Goal: Transaction & Acquisition: Register for event/course

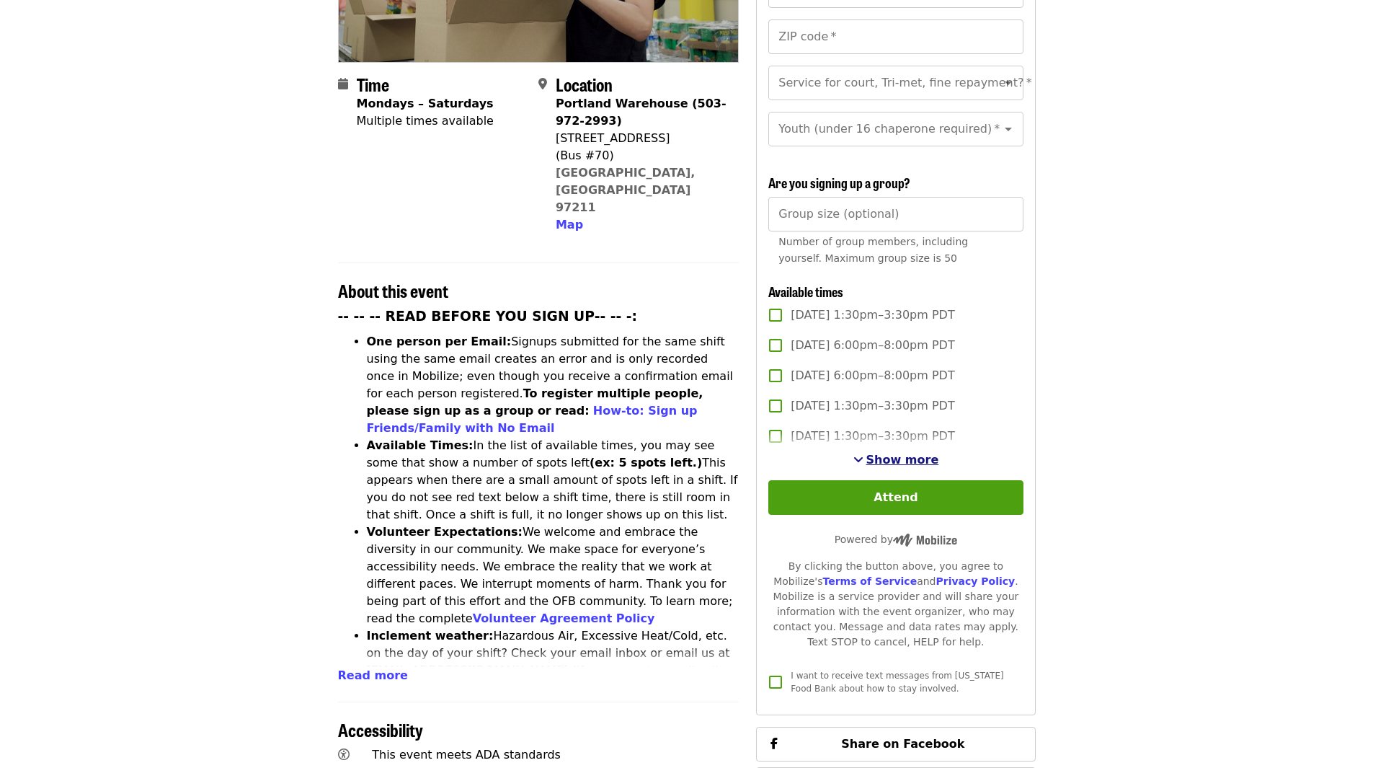
click at [886, 453] on span "Show more" at bounding box center [903, 460] width 73 height 14
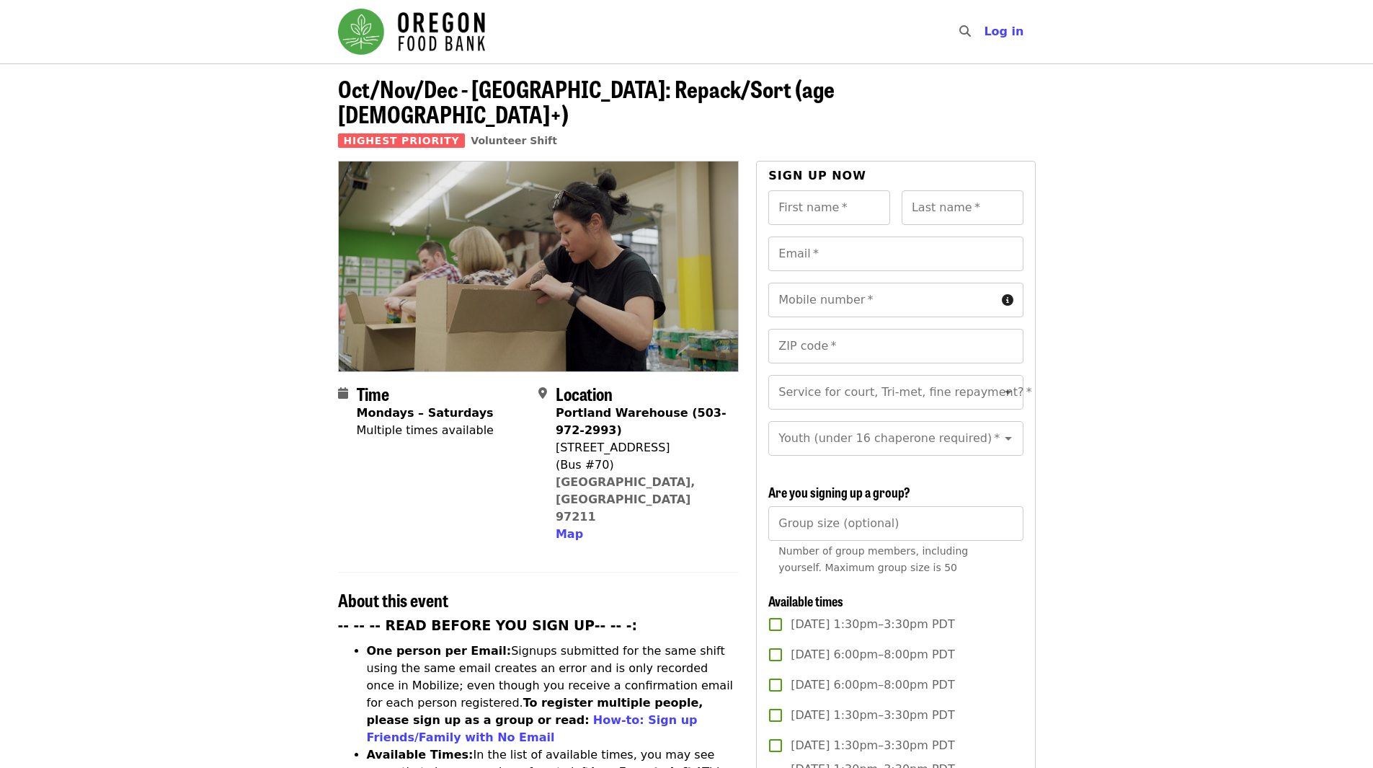
scroll to position [266, 0]
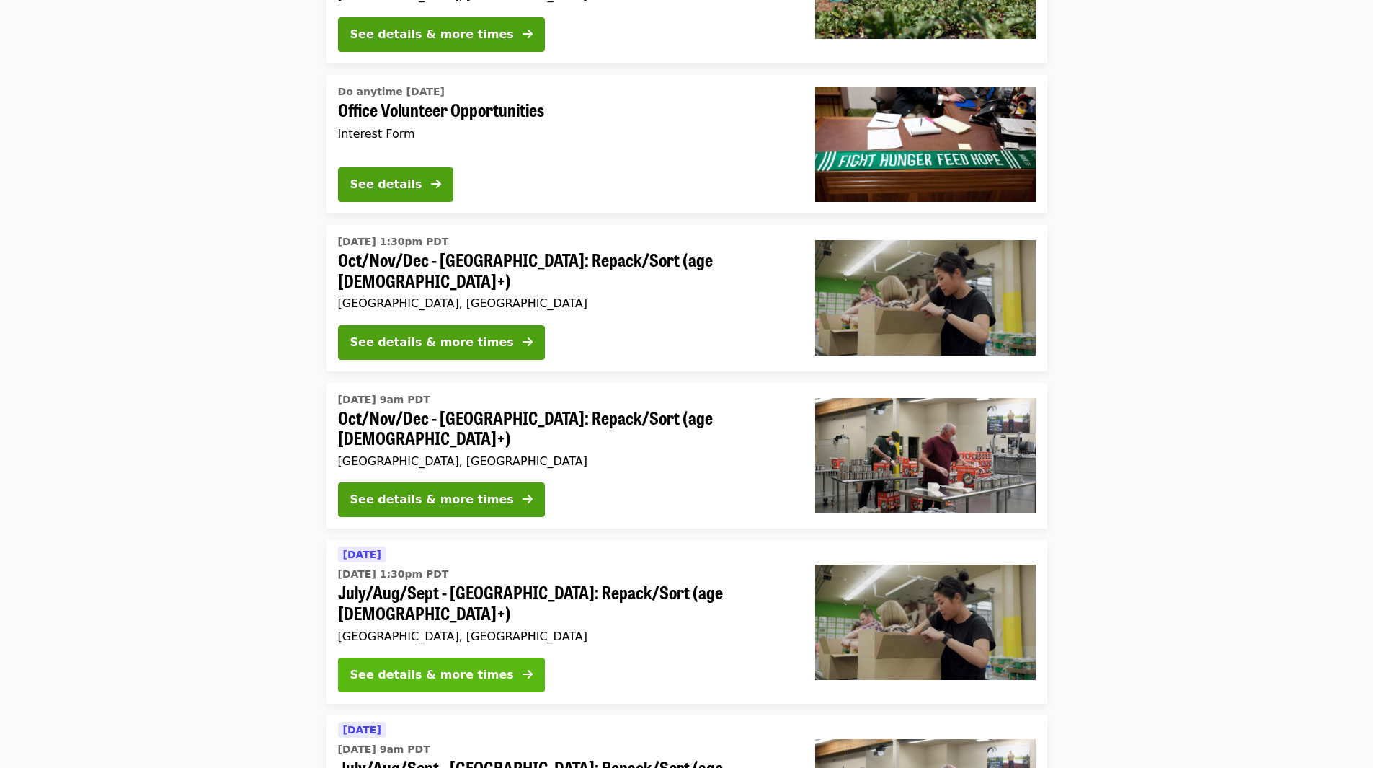
click at [456, 666] on div "See details & more times" at bounding box center [432, 674] width 164 height 17
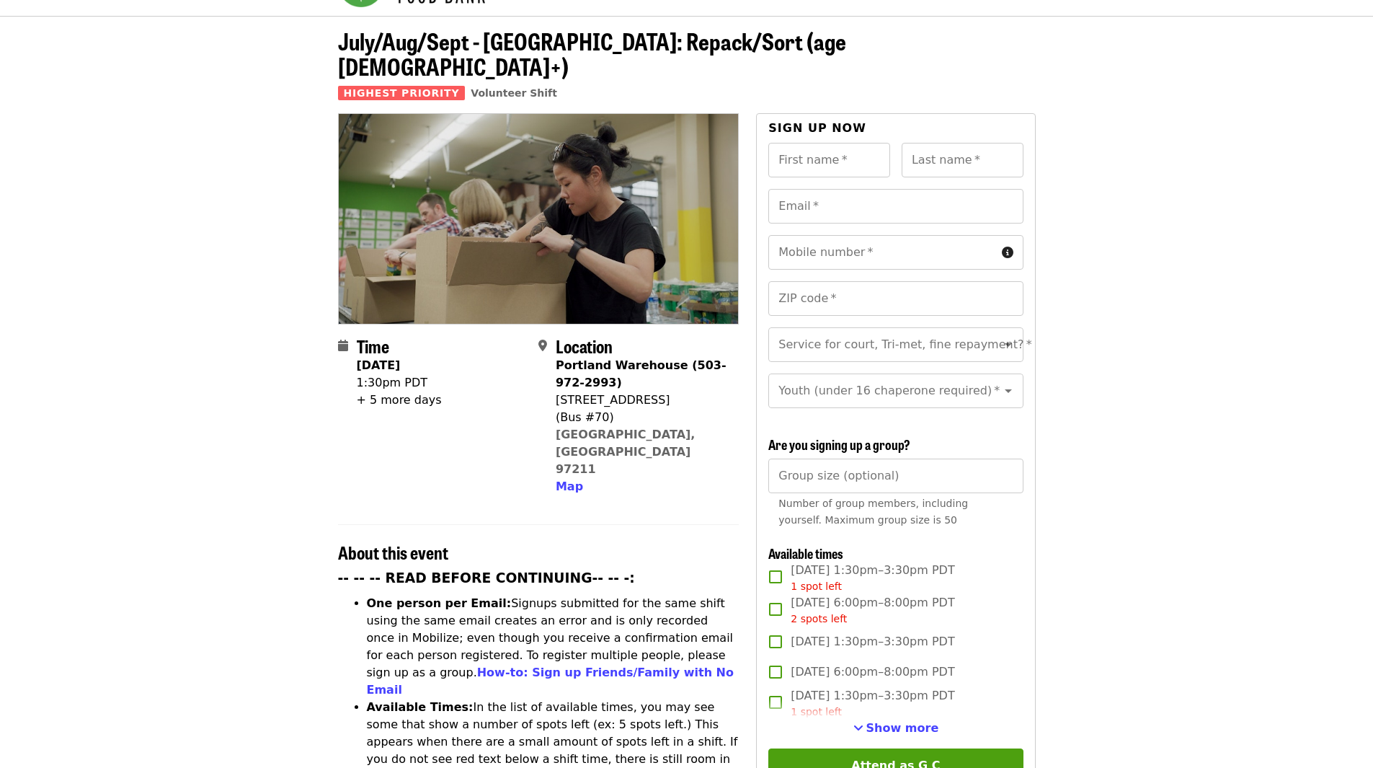
scroll to position [144, 0]
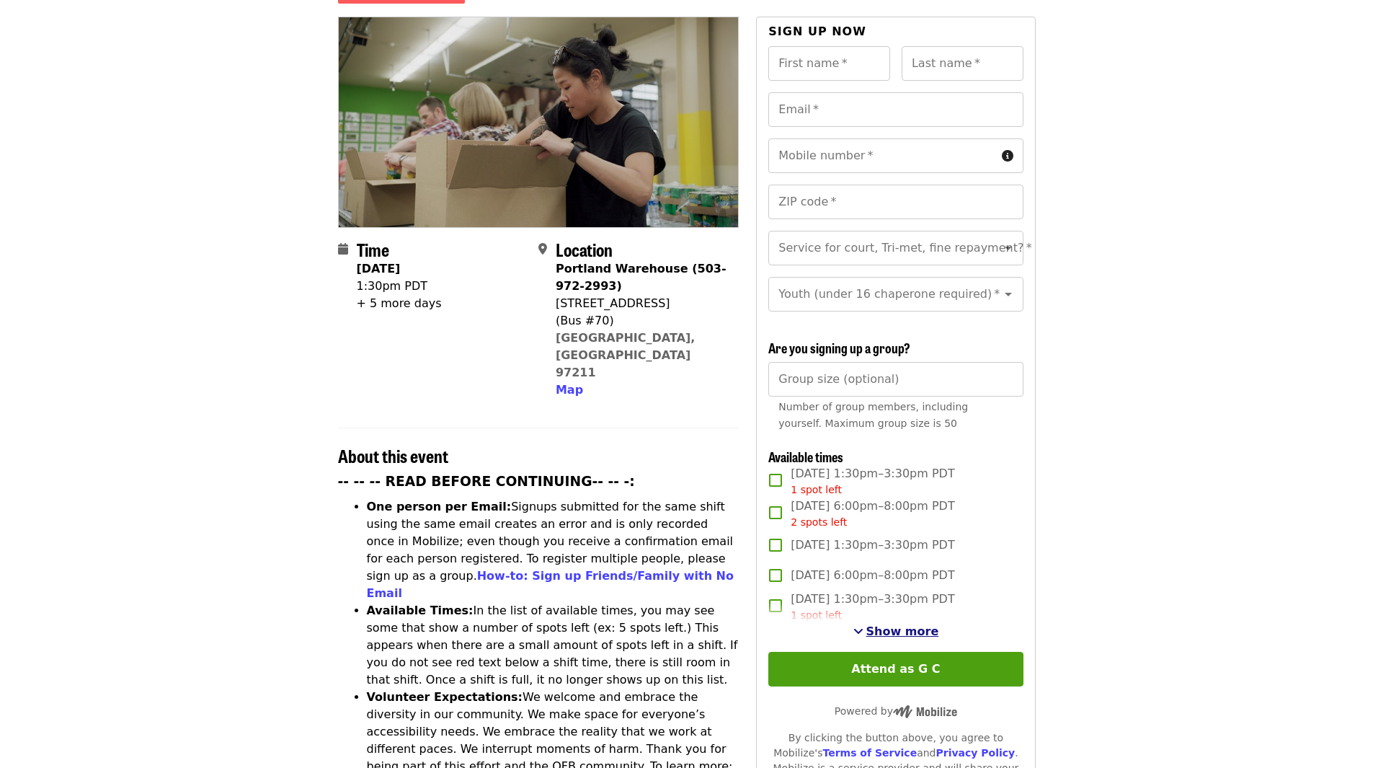
click at [885, 631] on span "Show more" at bounding box center [903, 631] width 73 height 14
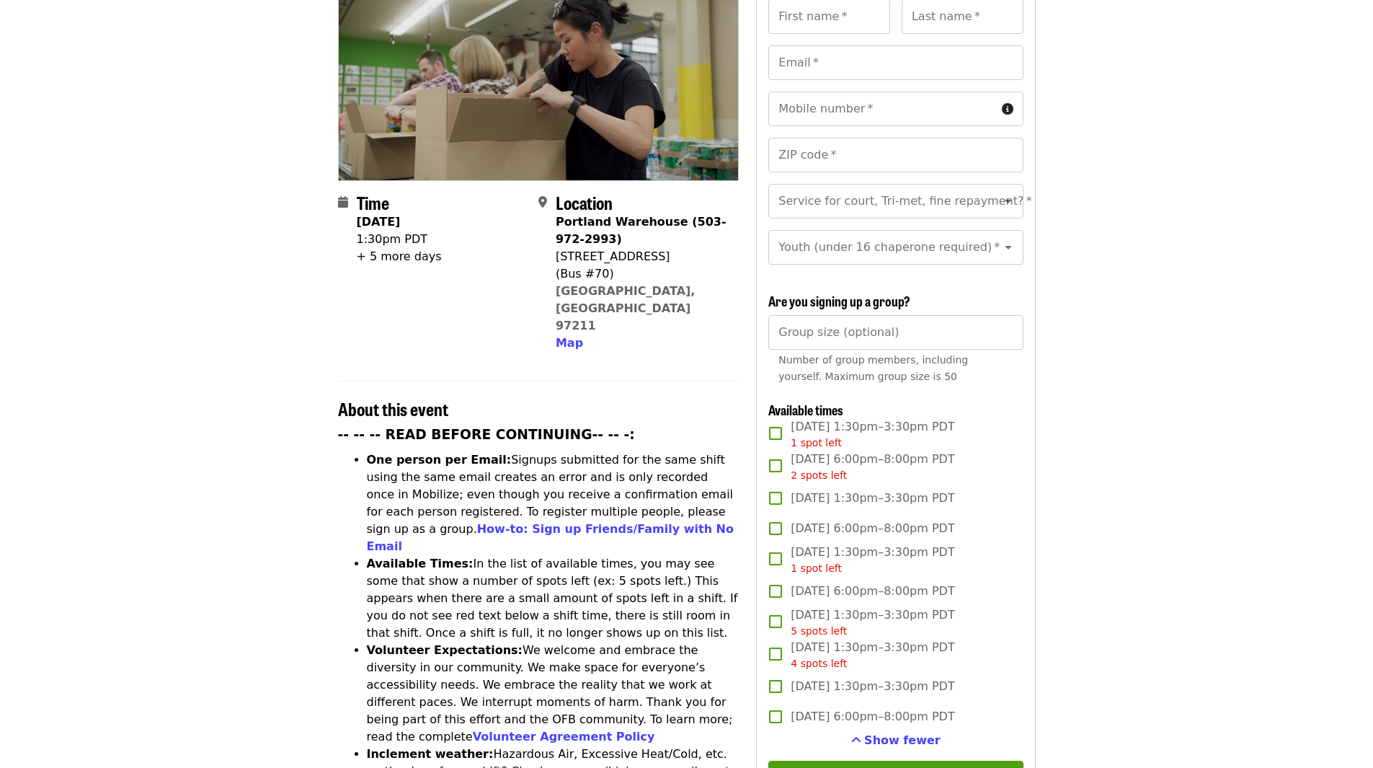
scroll to position [216, 0]
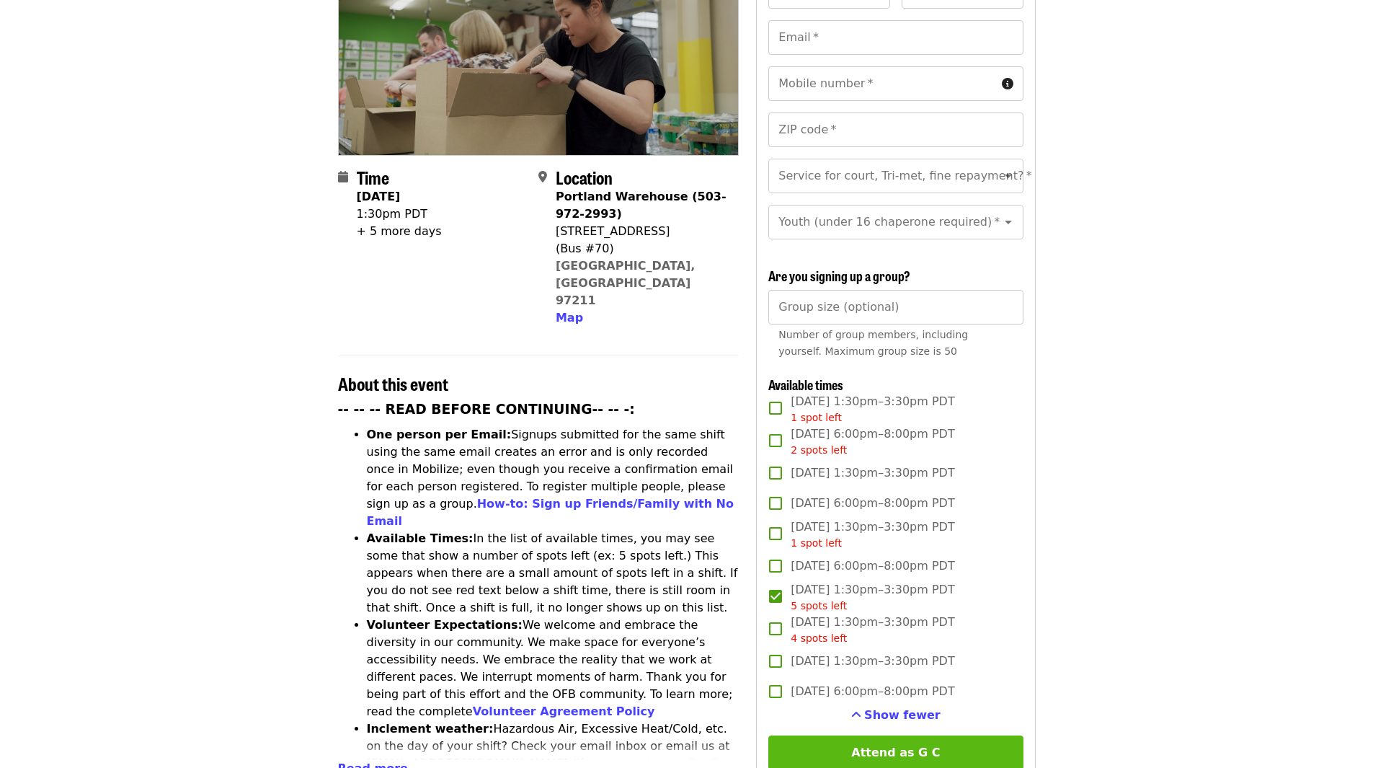
click at [888, 746] on button "Attend as G C" at bounding box center [896, 752] width 254 height 35
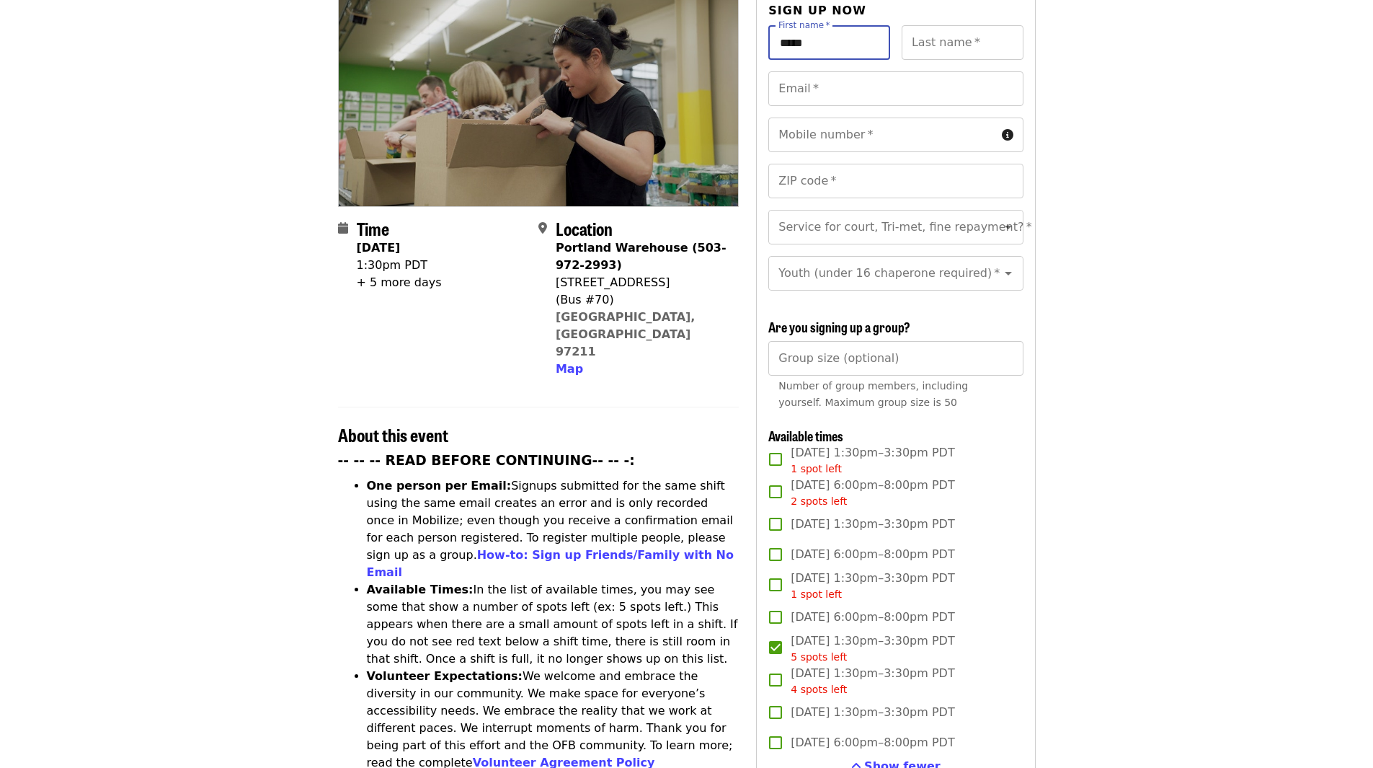
type input "*****"
type input "*******"
type input "**********"
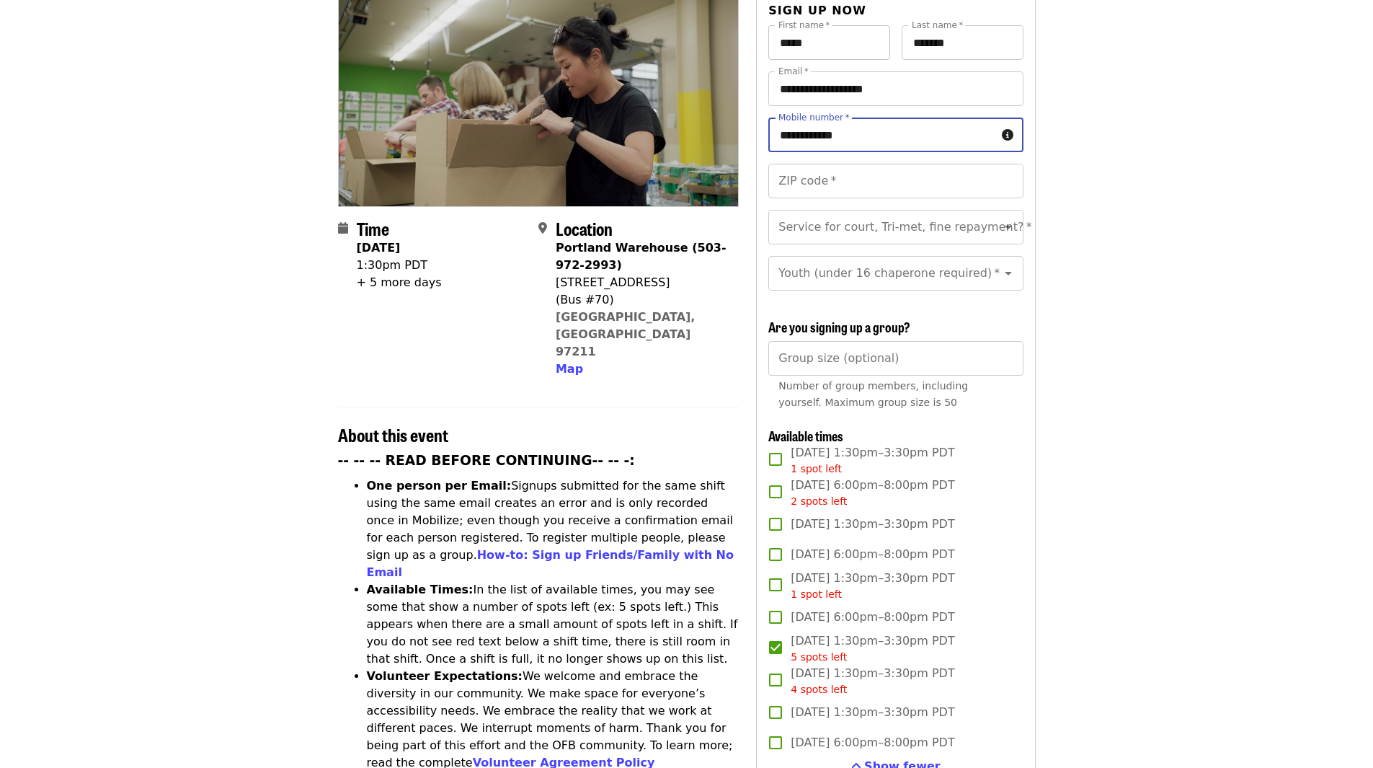
type input "**********"
click at [1000, 265] on icon "Open" at bounding box center [1008, 273] width 17 height 17
type input "*****"
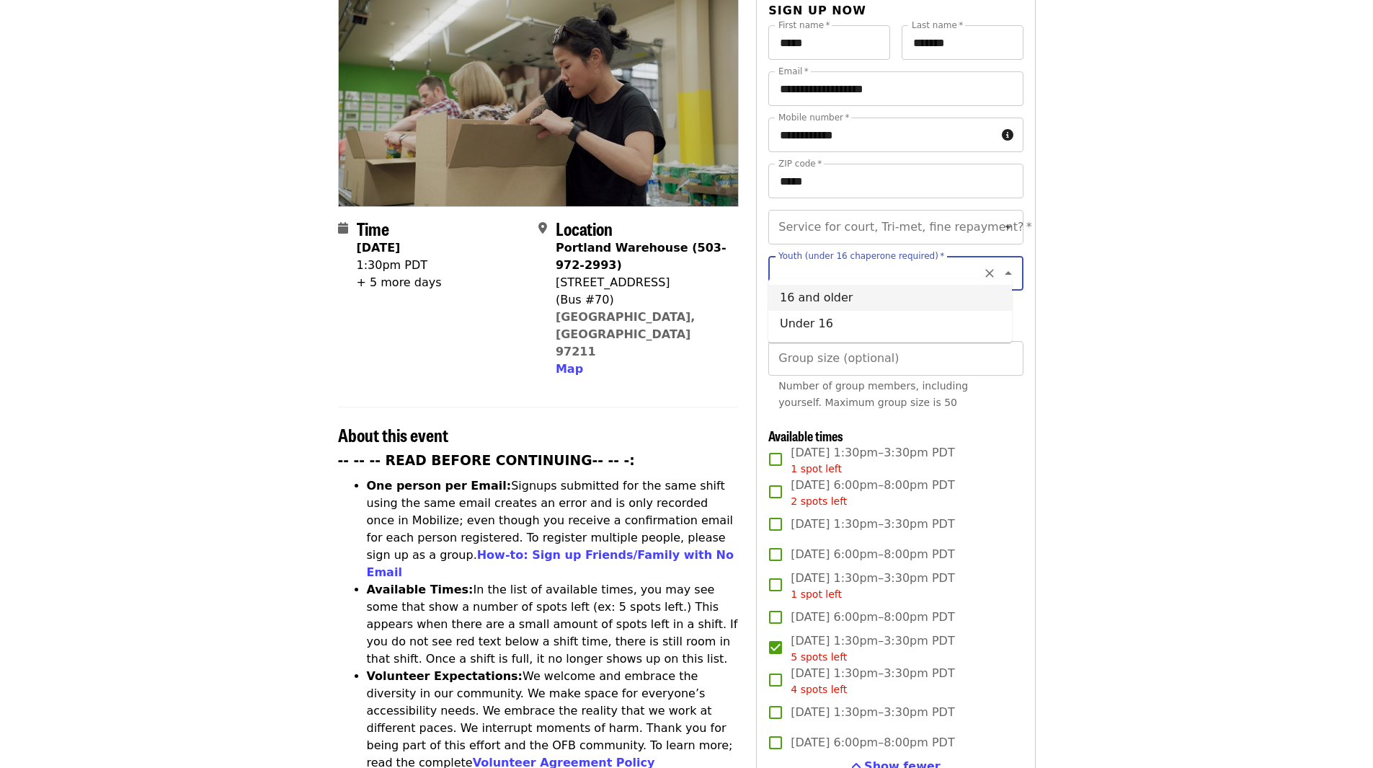
click at [907, 301] on li "16 and older" at bounding box center [891, 298] width 244 height 26
type input "**********"
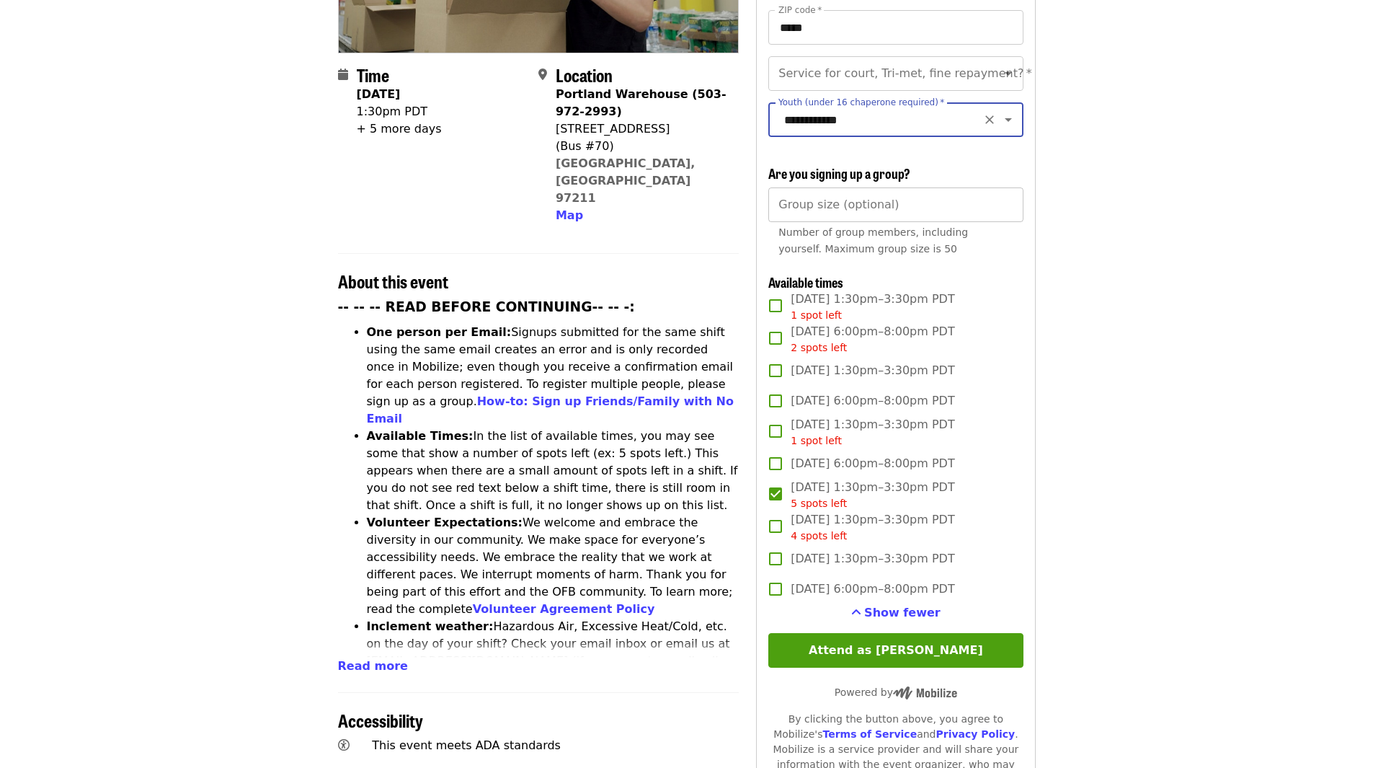
scroll to position [453, 0]
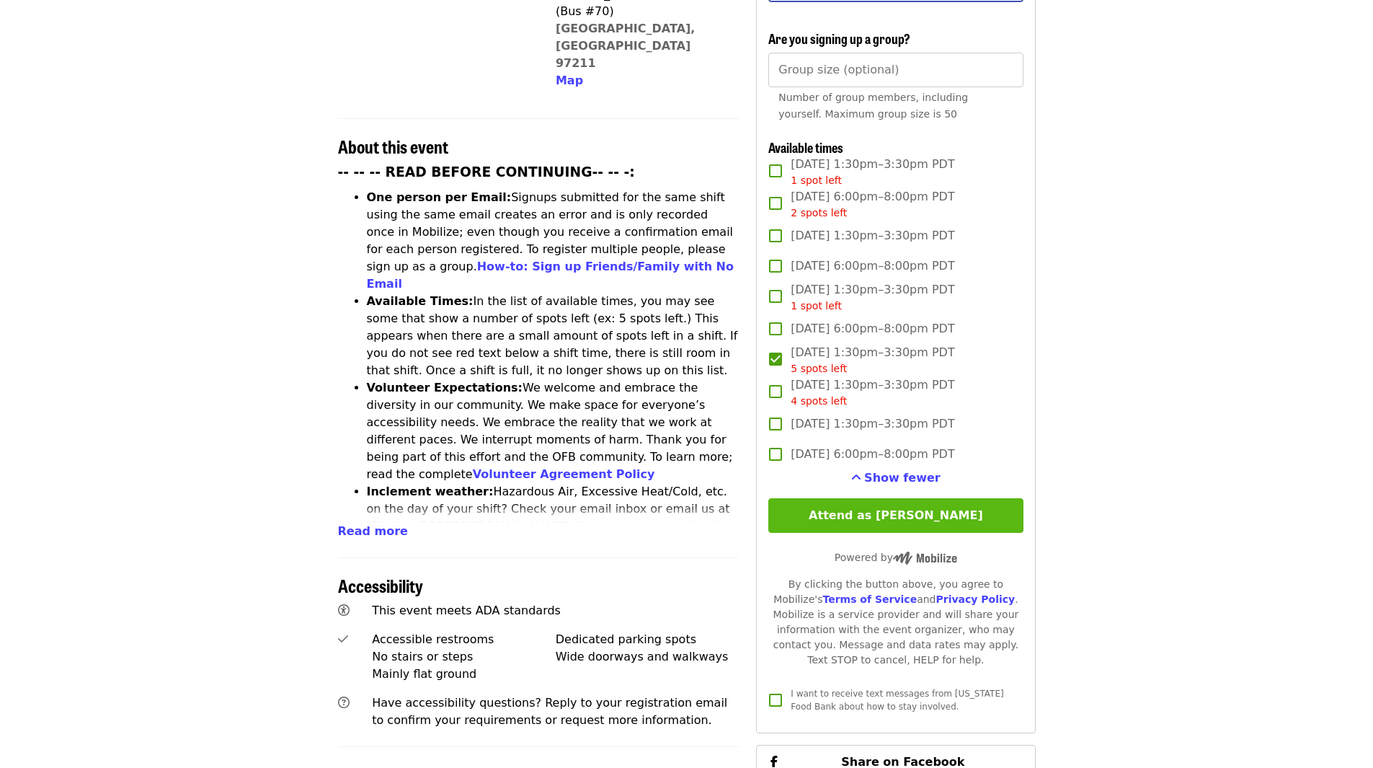
click at [834, 514] on button "Attend as Greta" at bounding box center [896, 515] width 254 height 35
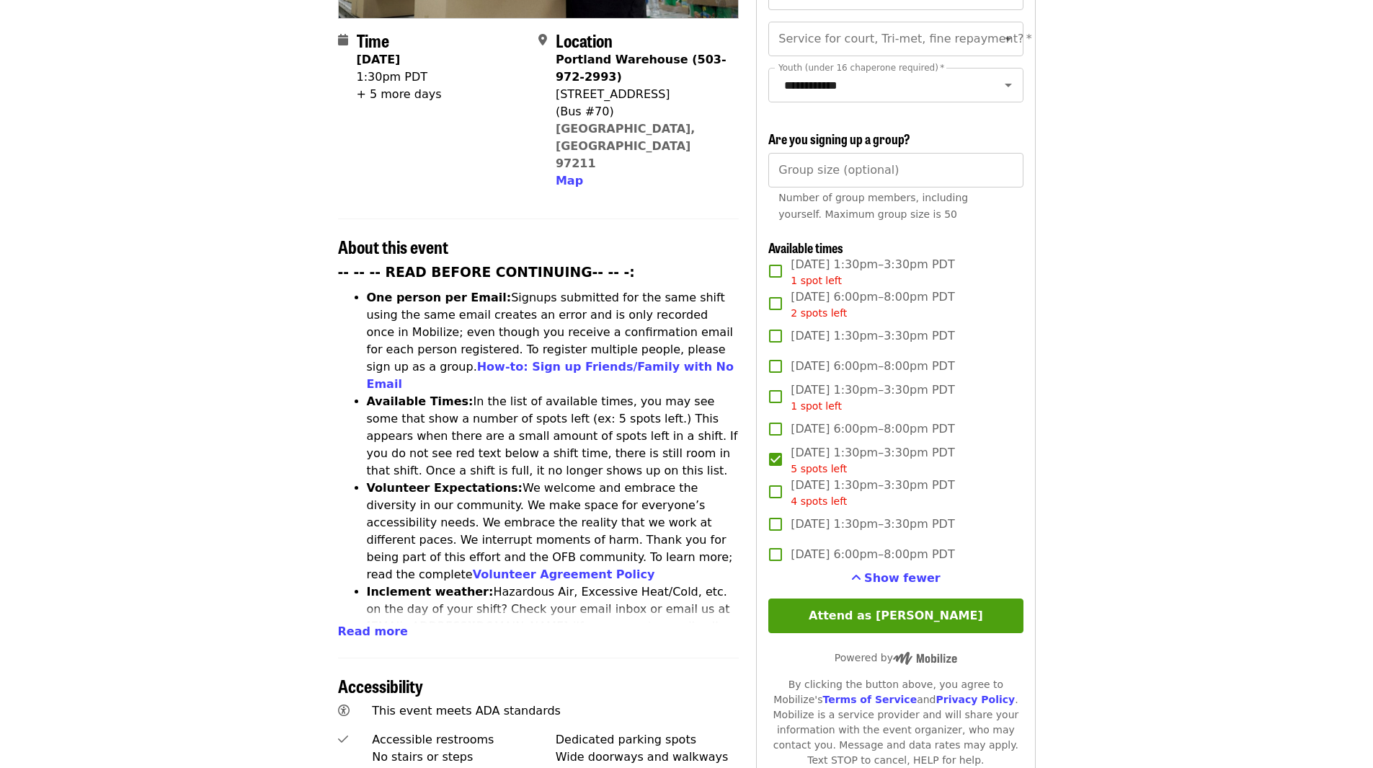
click at [869, 616] on button "Attend as Greta" at bounding box center [896, 615] width 254 height 35
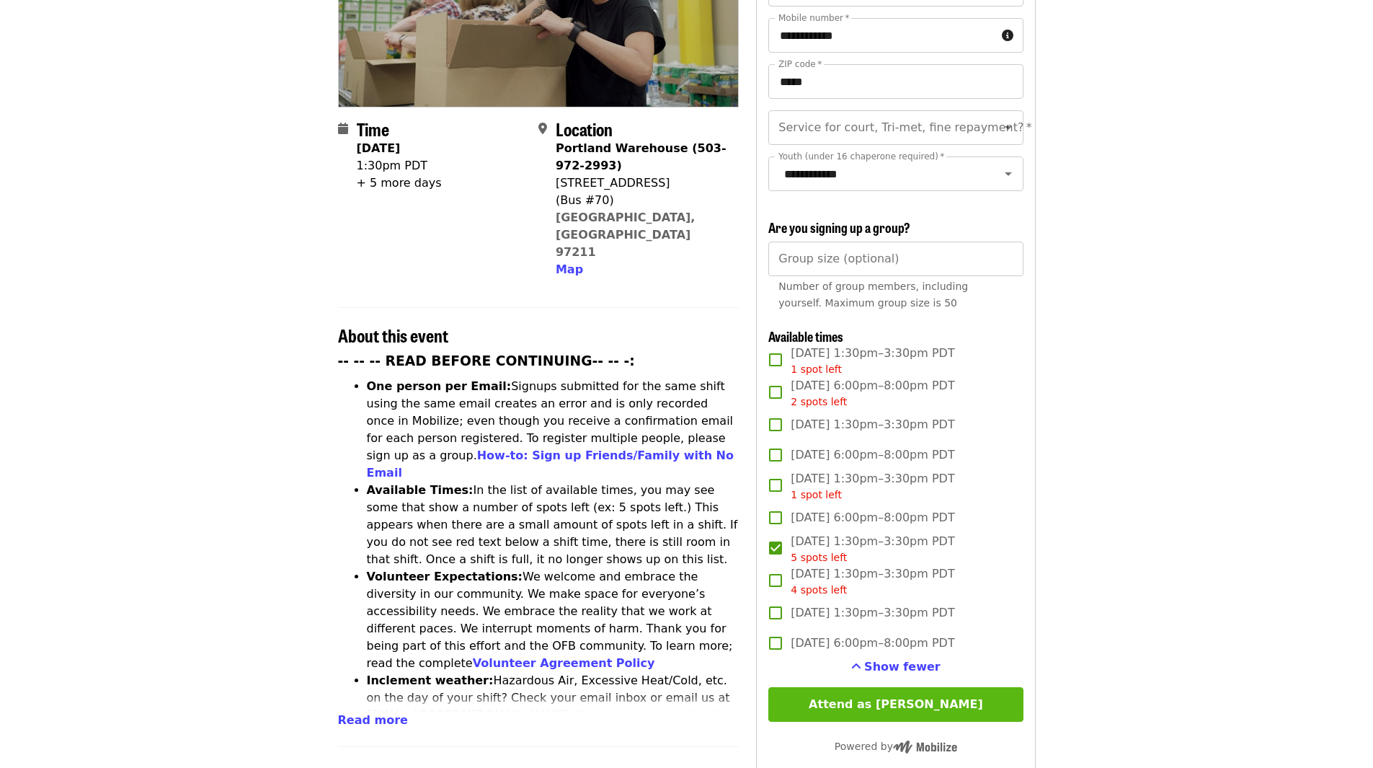
scroll to position [65, 0]
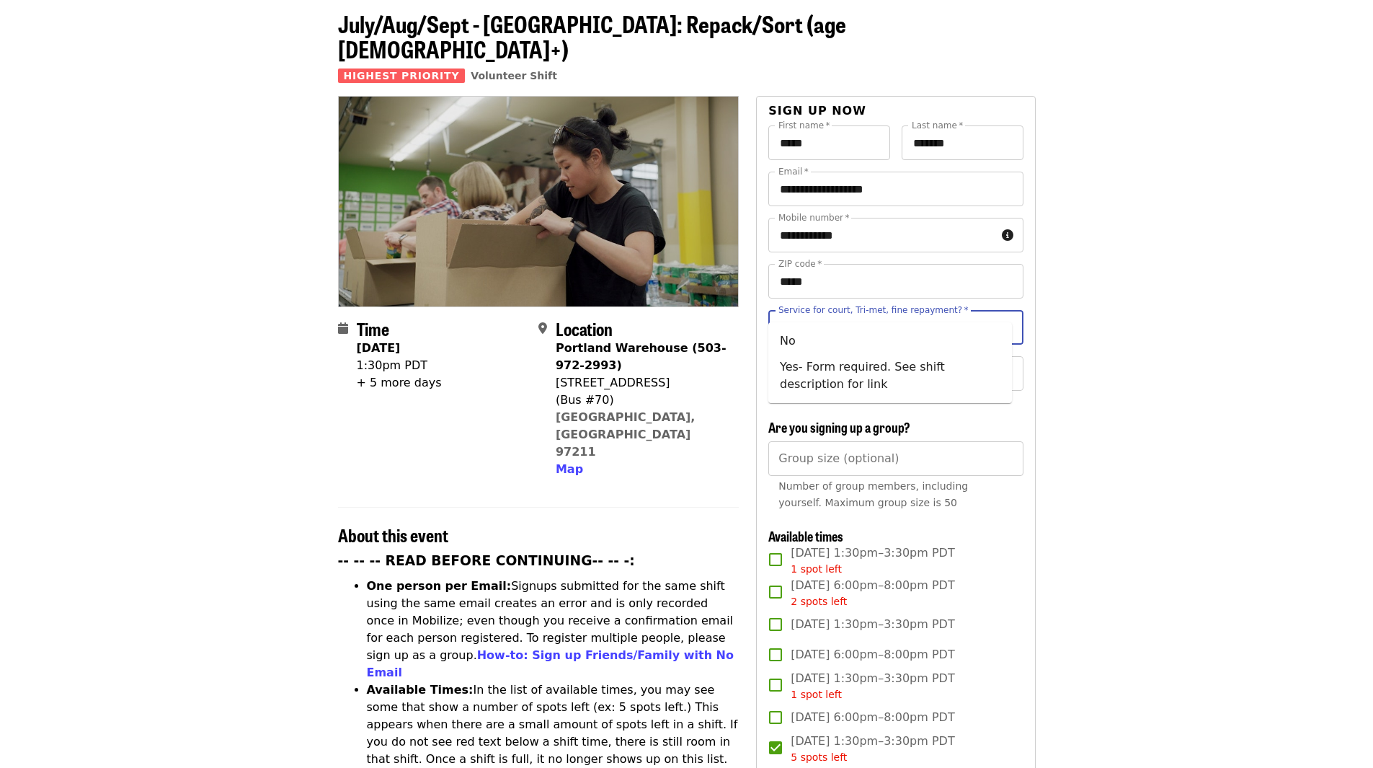
click at [871, 314] on input "Service for court, Tri-met, fine repayment?   *" at bounding box center [878, 327] width 196 height 27
click at [986, 324] on icon "Clear" at bounding box center [990, 328] width 9 height 9
click at [890, 333] on li "No" at bounding box center [891, 341] width 244 height 26
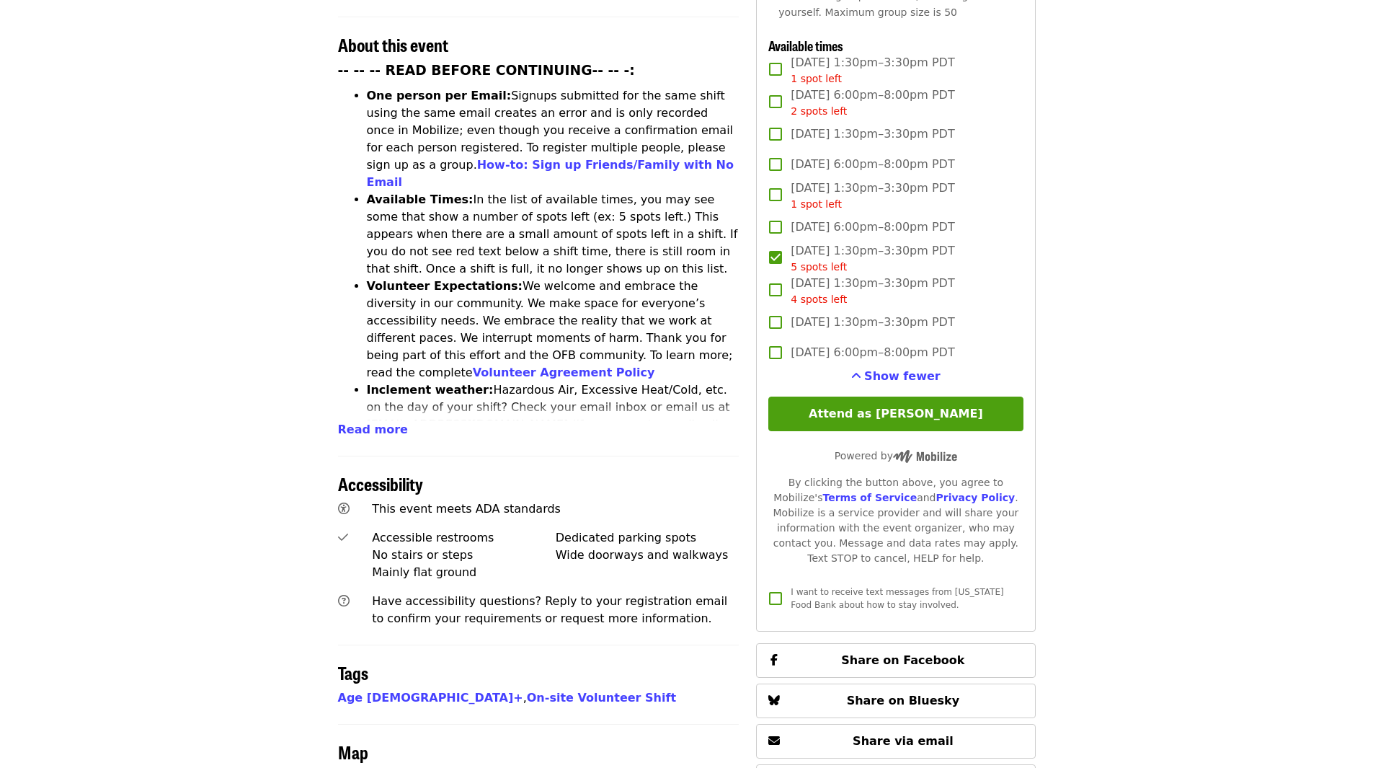
scroll to position [570, 0]
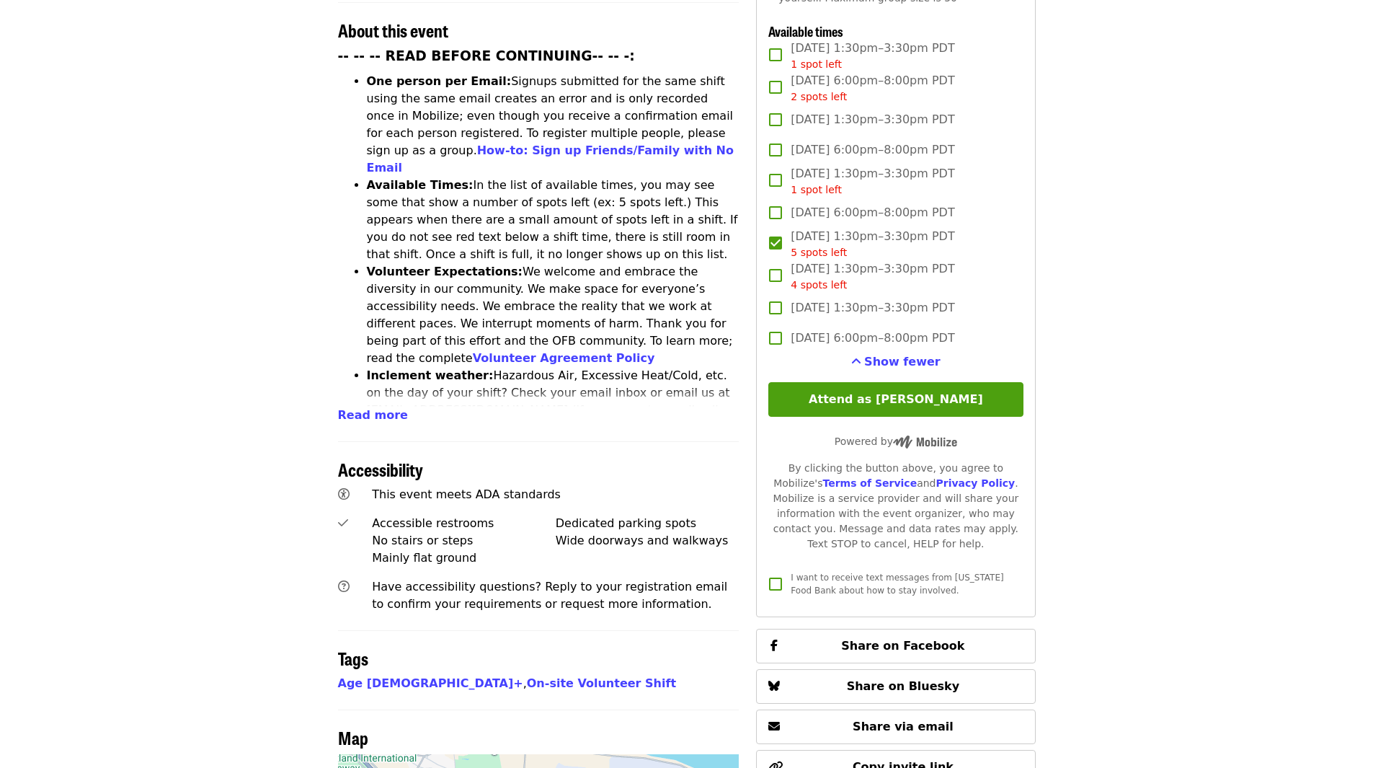
type input "**"
click at [887, 372] on div "**********" at bounding box center [896, 110] width 254 height 978
click at [887, 394] on button "Attend as Greta" at bounding box center [896, 399] width 254 height 35
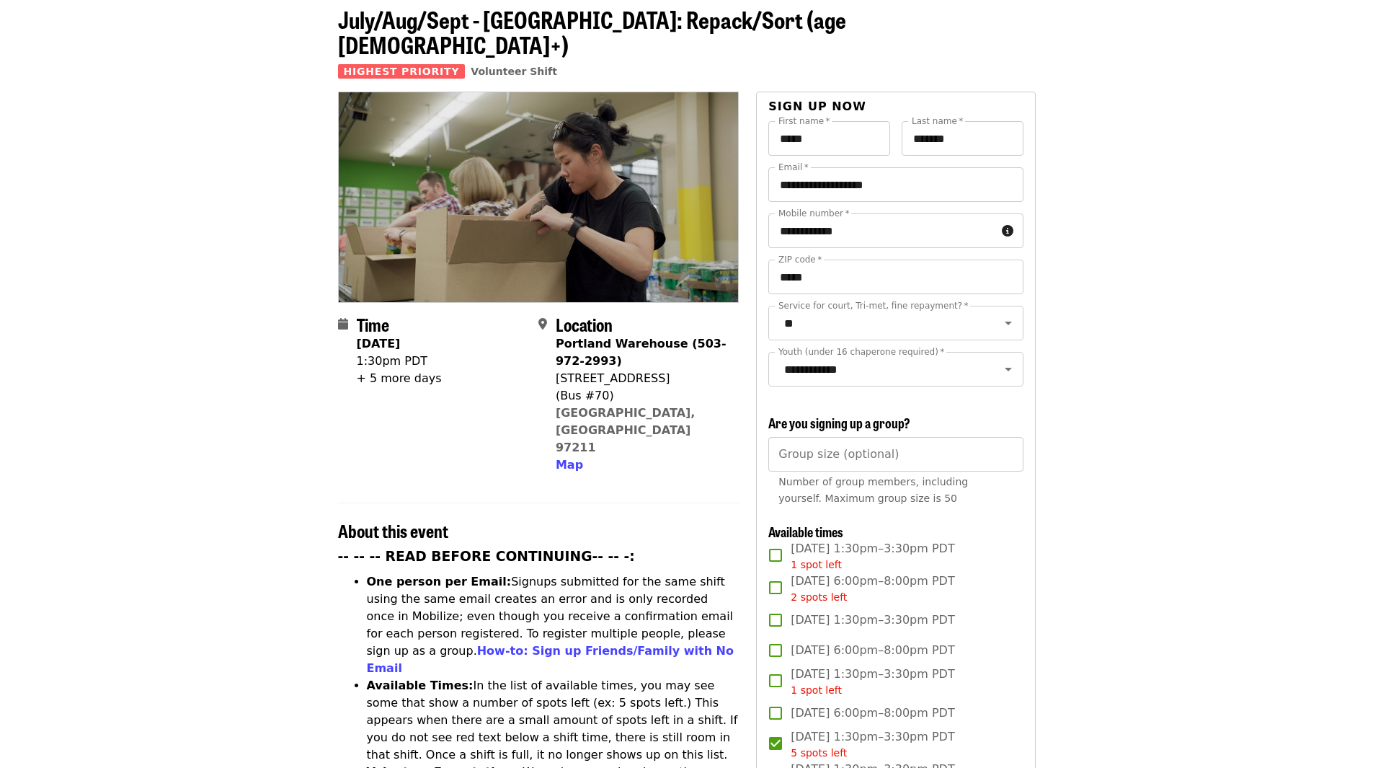
scroll to position [65, 0]
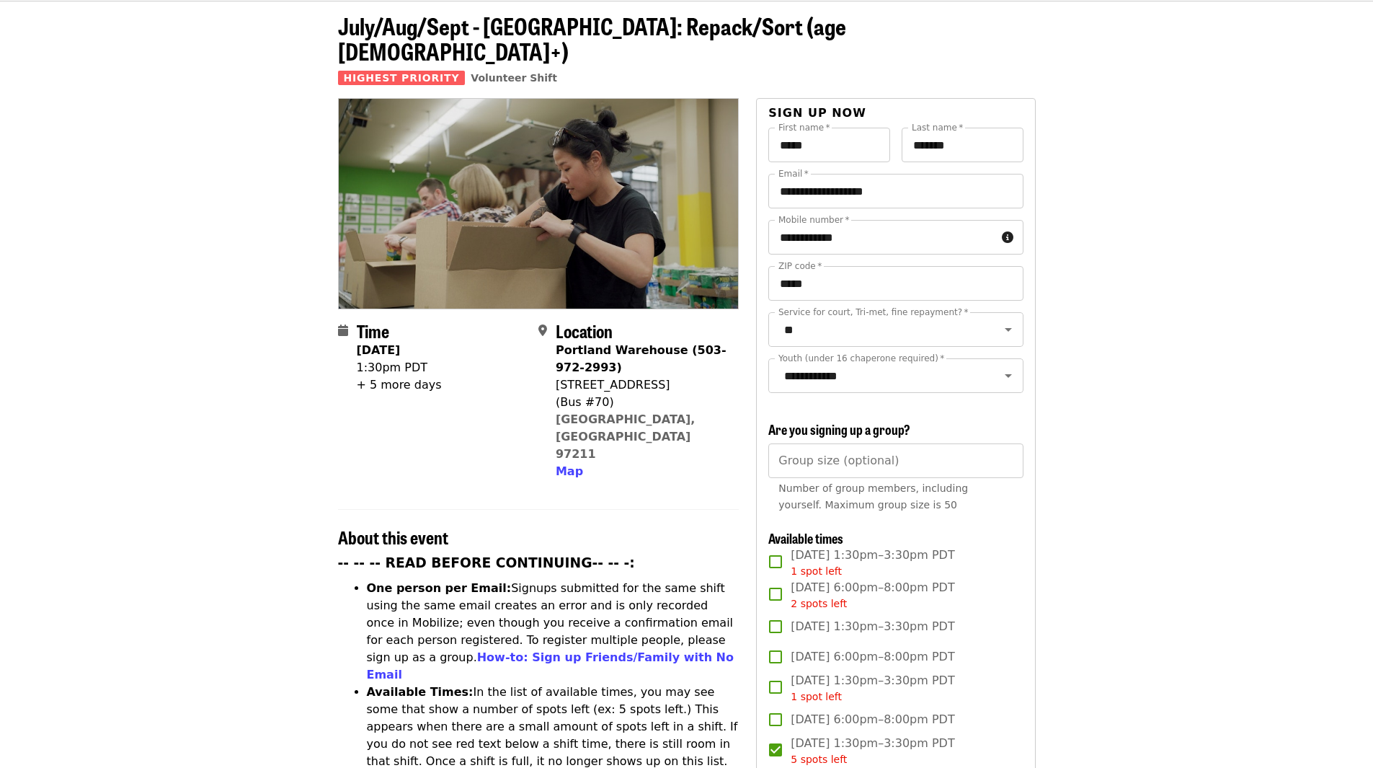
scroll to position [0, 0]
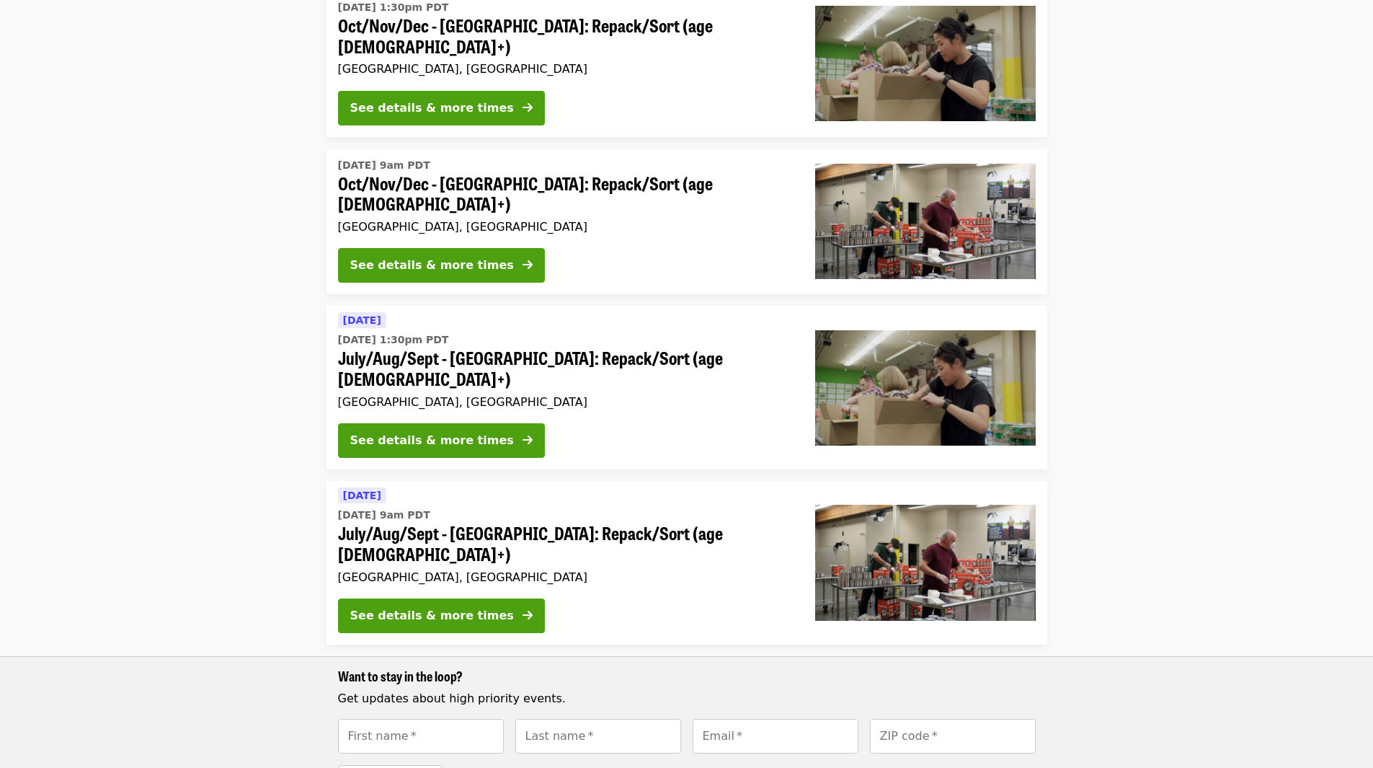
scroll to position [554, 0]
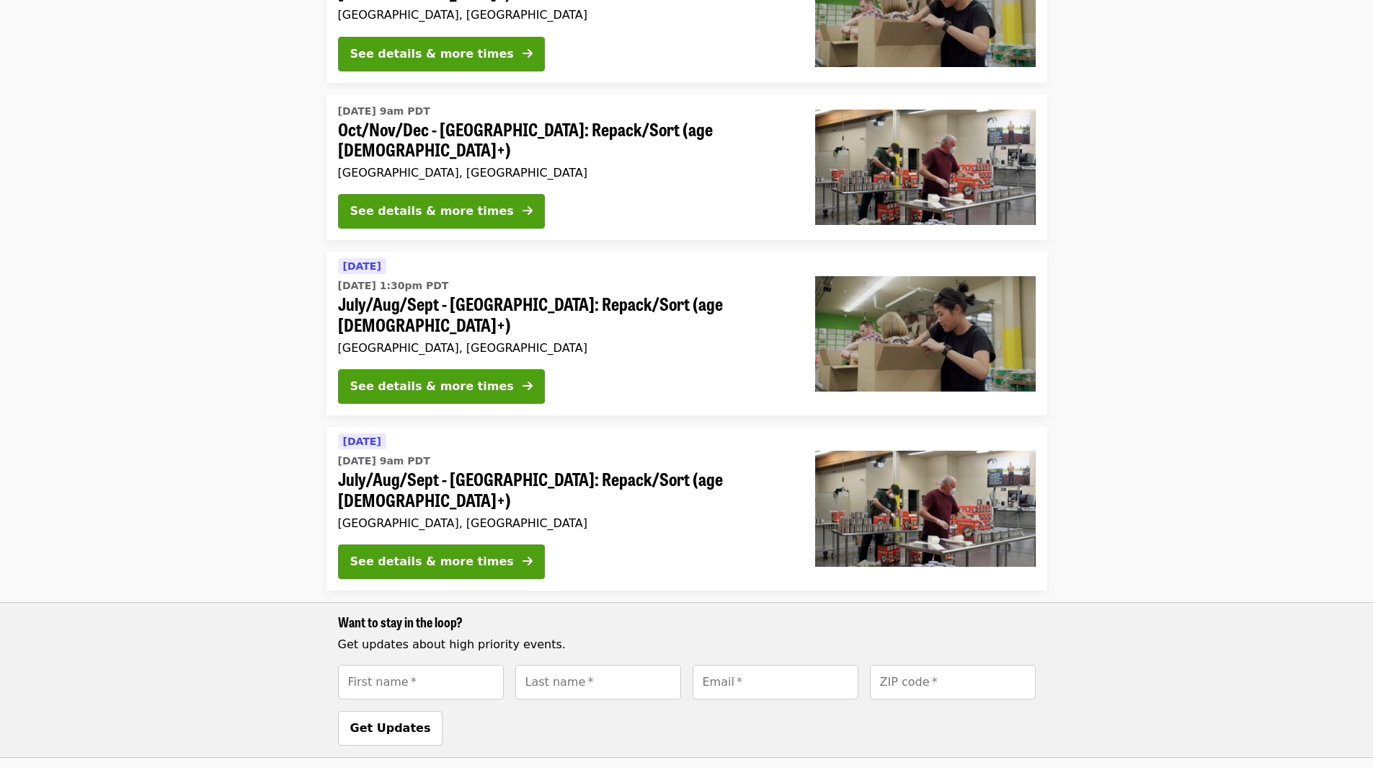
click at [424, 159] on div "Tue, Oct 7 @ 9am PDT Oct/Nov/Dec - Portland: Repack/Sort (age 16+) Portland, OR" at bounding box center [565, 141] width 454 height 83
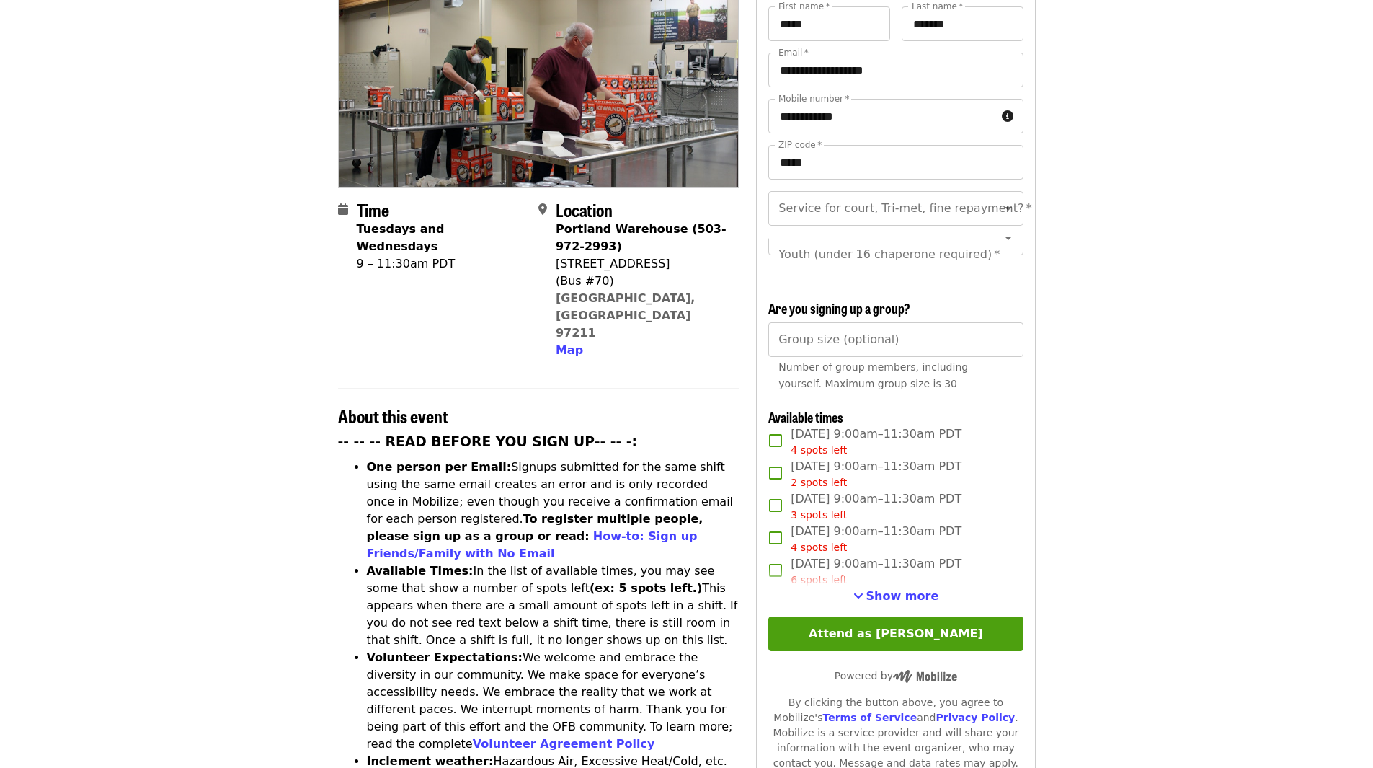
scroll to position [216, 0]
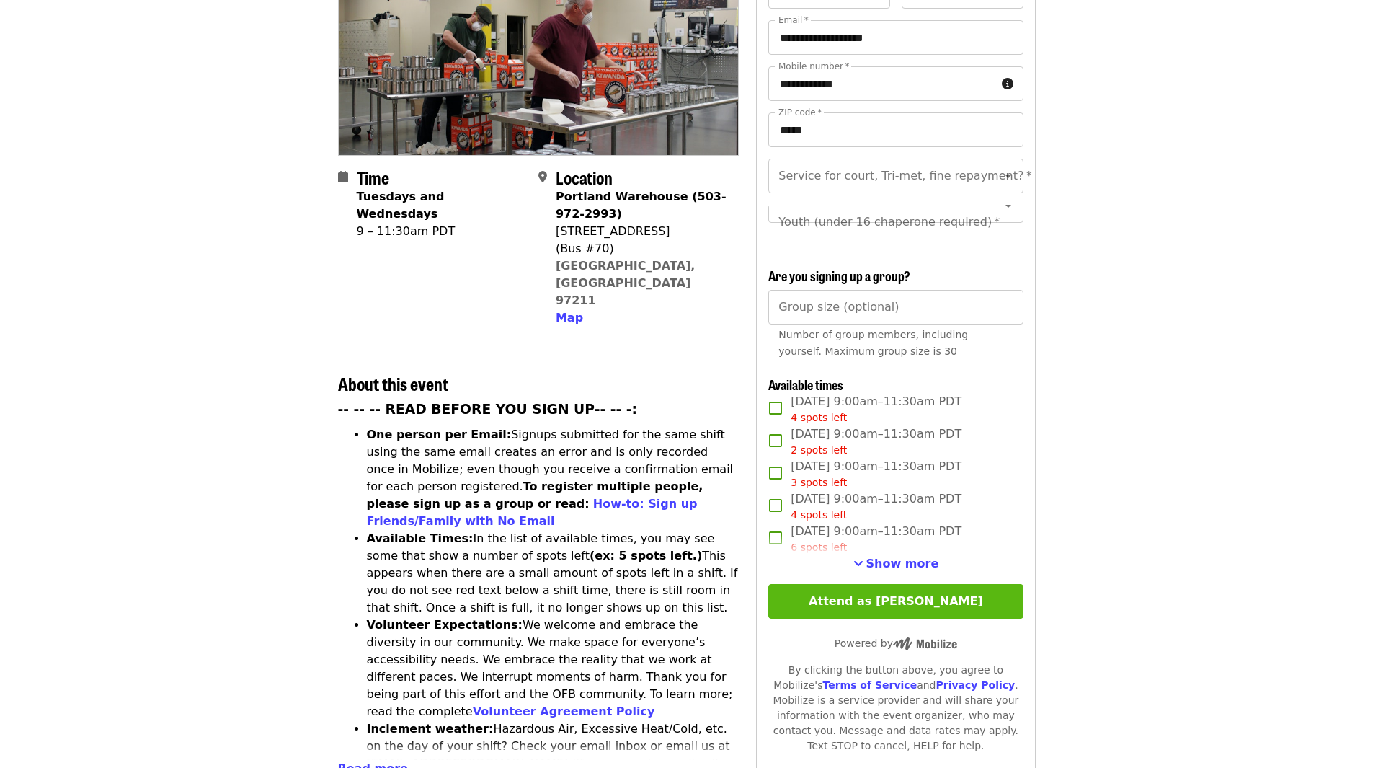
click at [846, 597] on button "Attend as Greta" at bounding box center [896, 601] width 254 height 35
click at [885, 565] on span "Show more" at bounding box center [903, 564] width 73 height 14
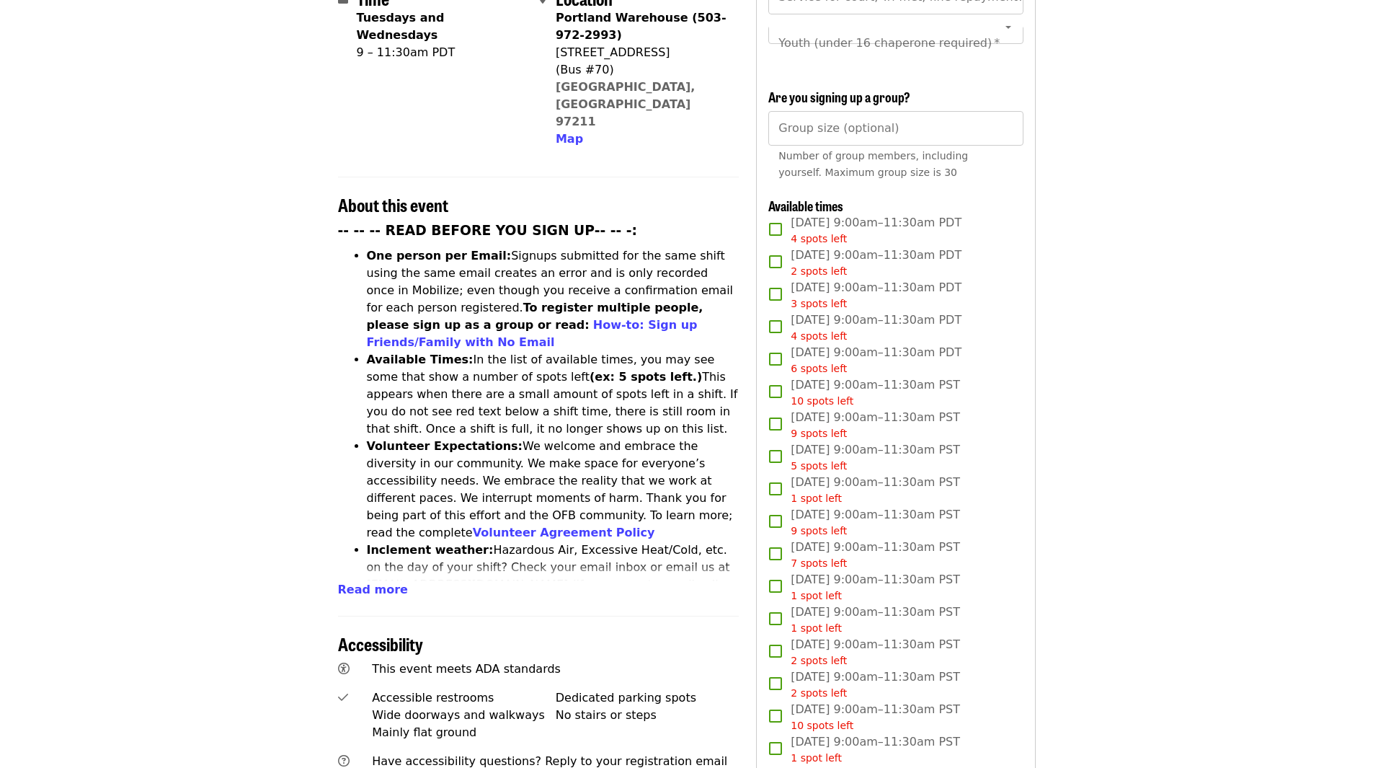
scroll to position [360, 0]
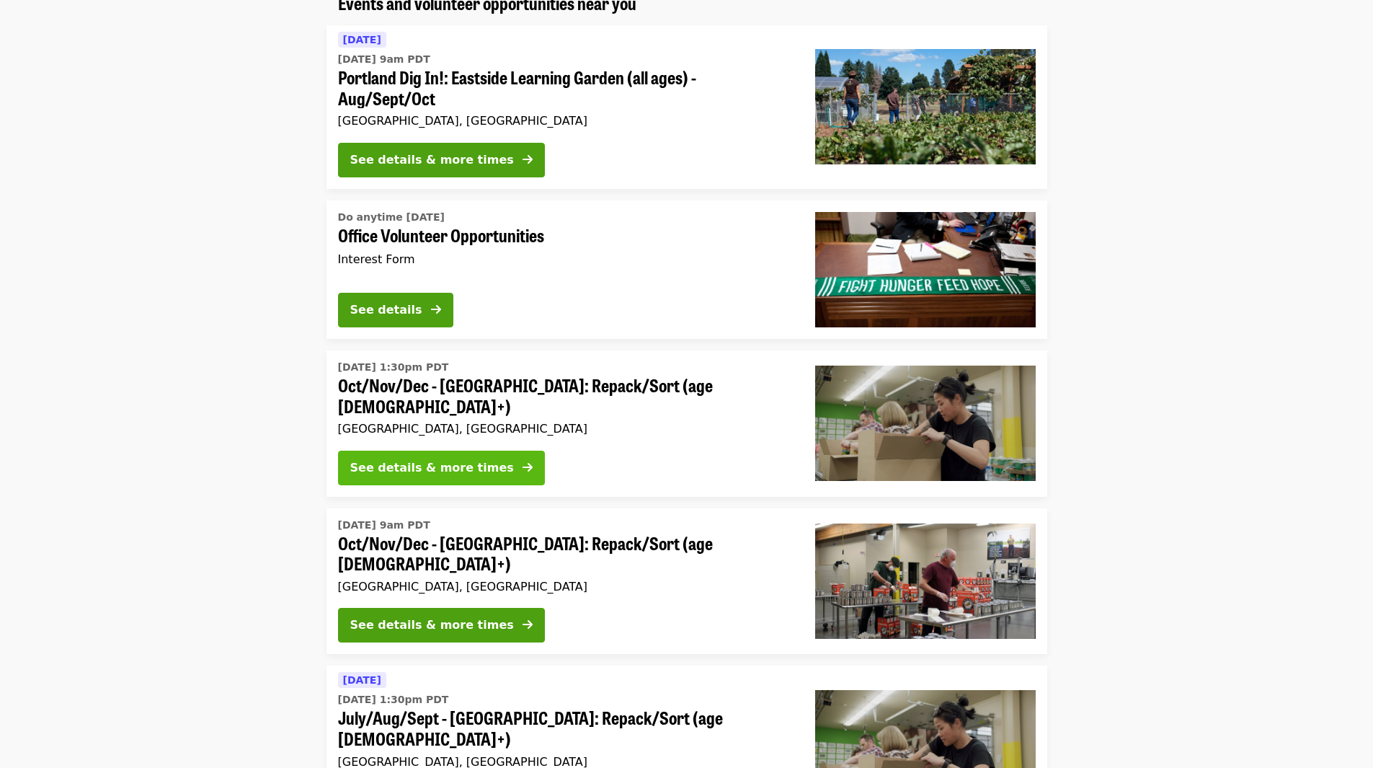
scroll to position [144, 0]
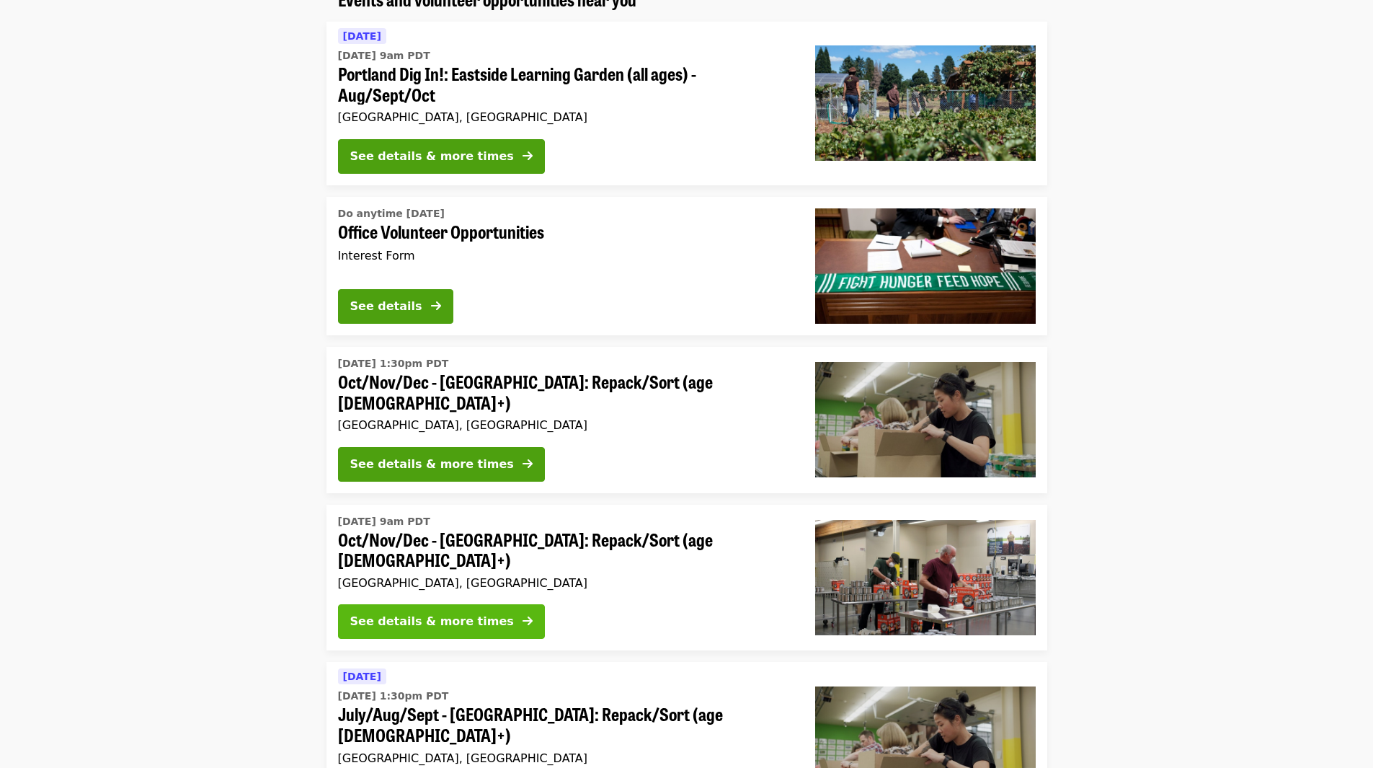
click at [421, 614] on div "See details & more times" at bounding box center [432, 621] width 164 height 17
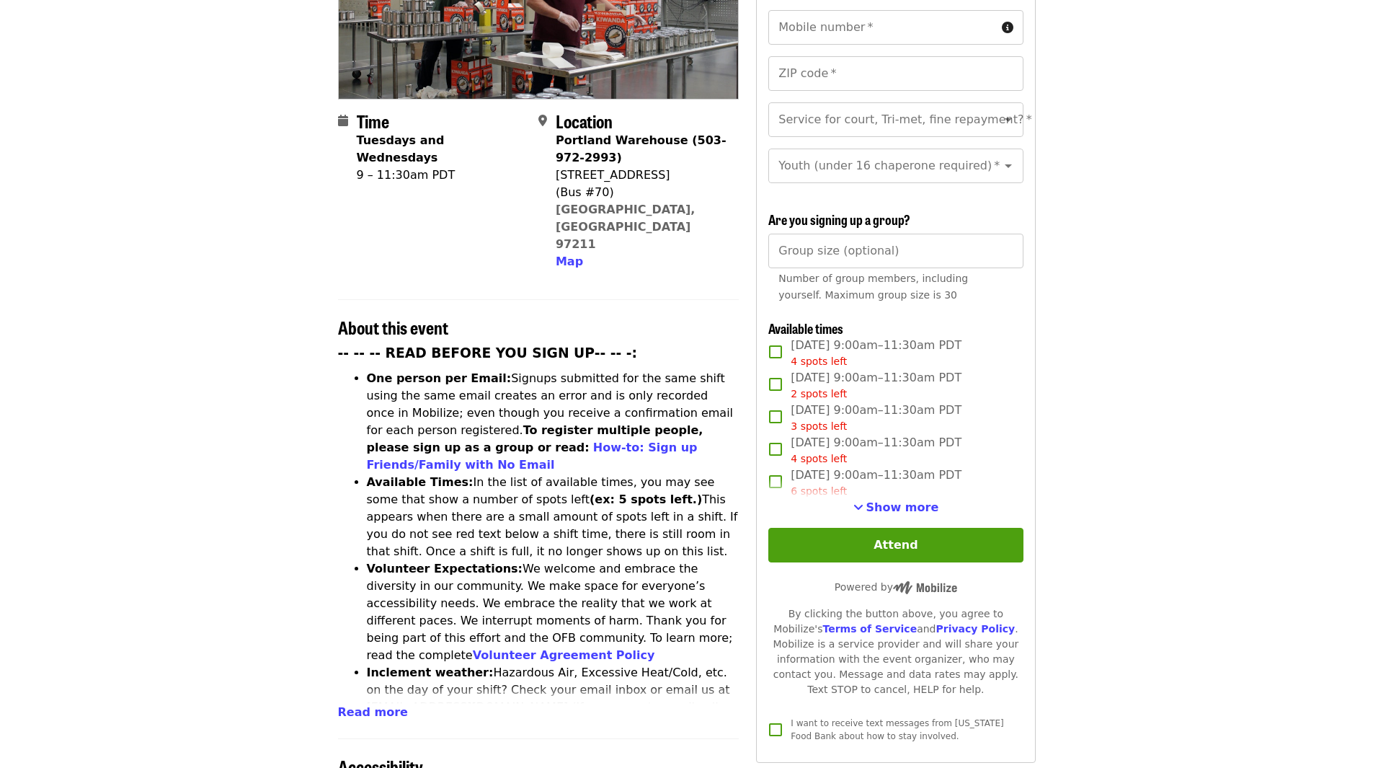
scroll to position [288, 0]
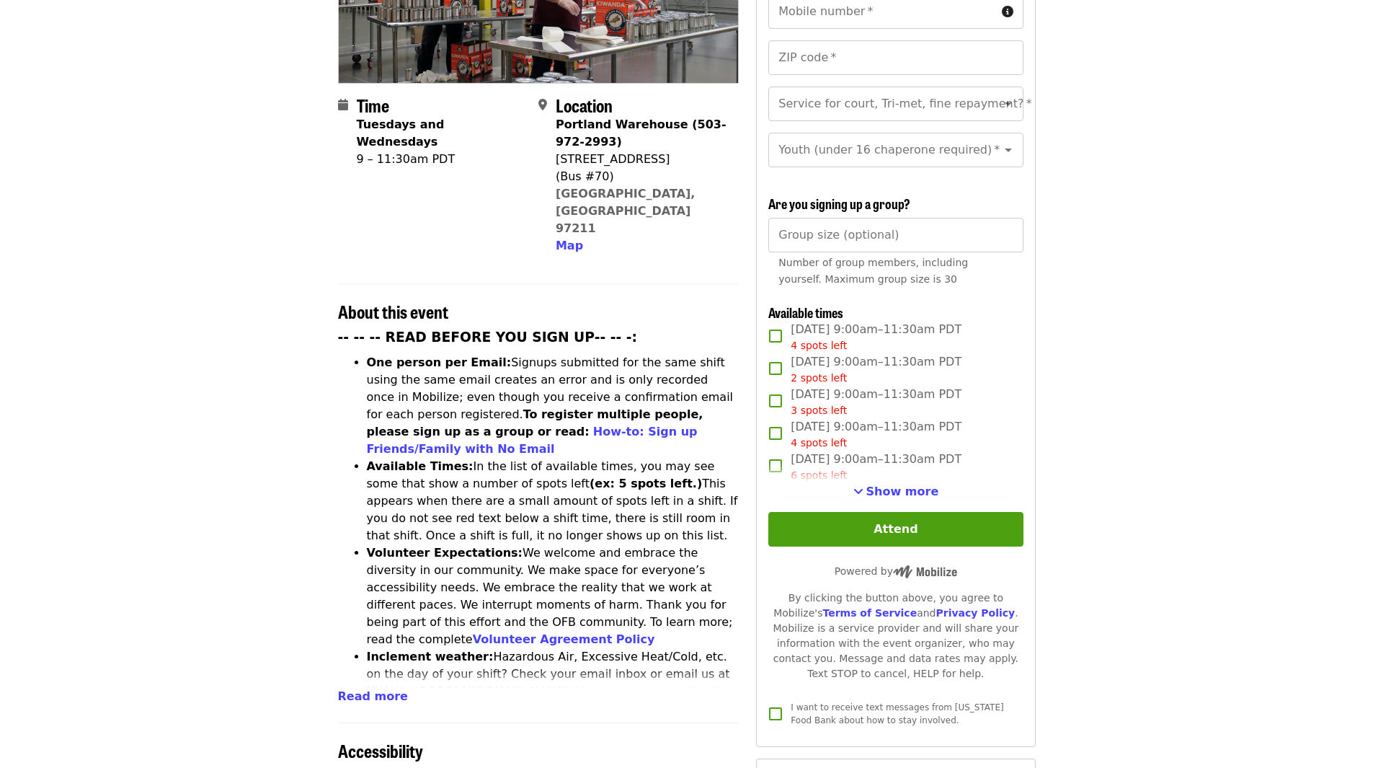
click at [877, 485] on span "Show more" at bounding box center [903, 491] width 73 height 14
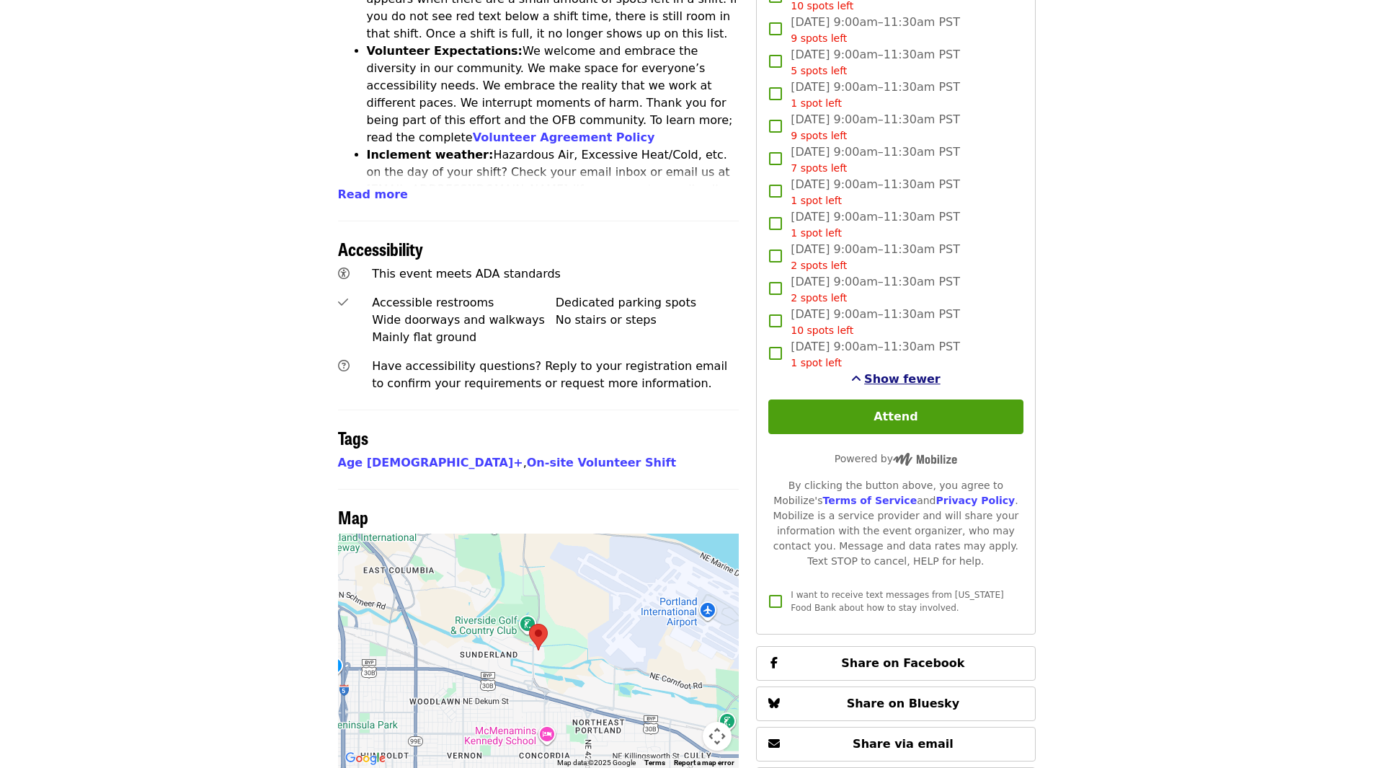
scroll to position [793, 0]
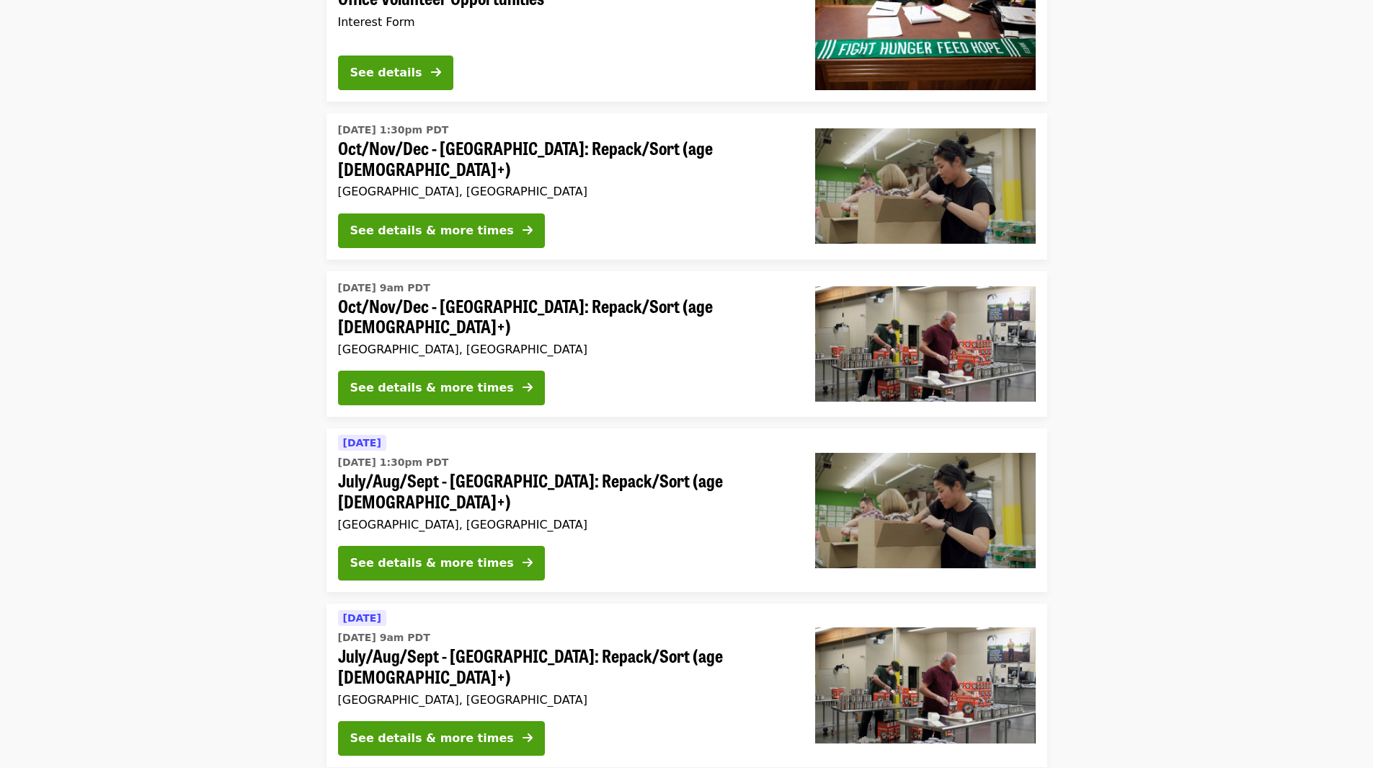
scroll to position [433, 0]
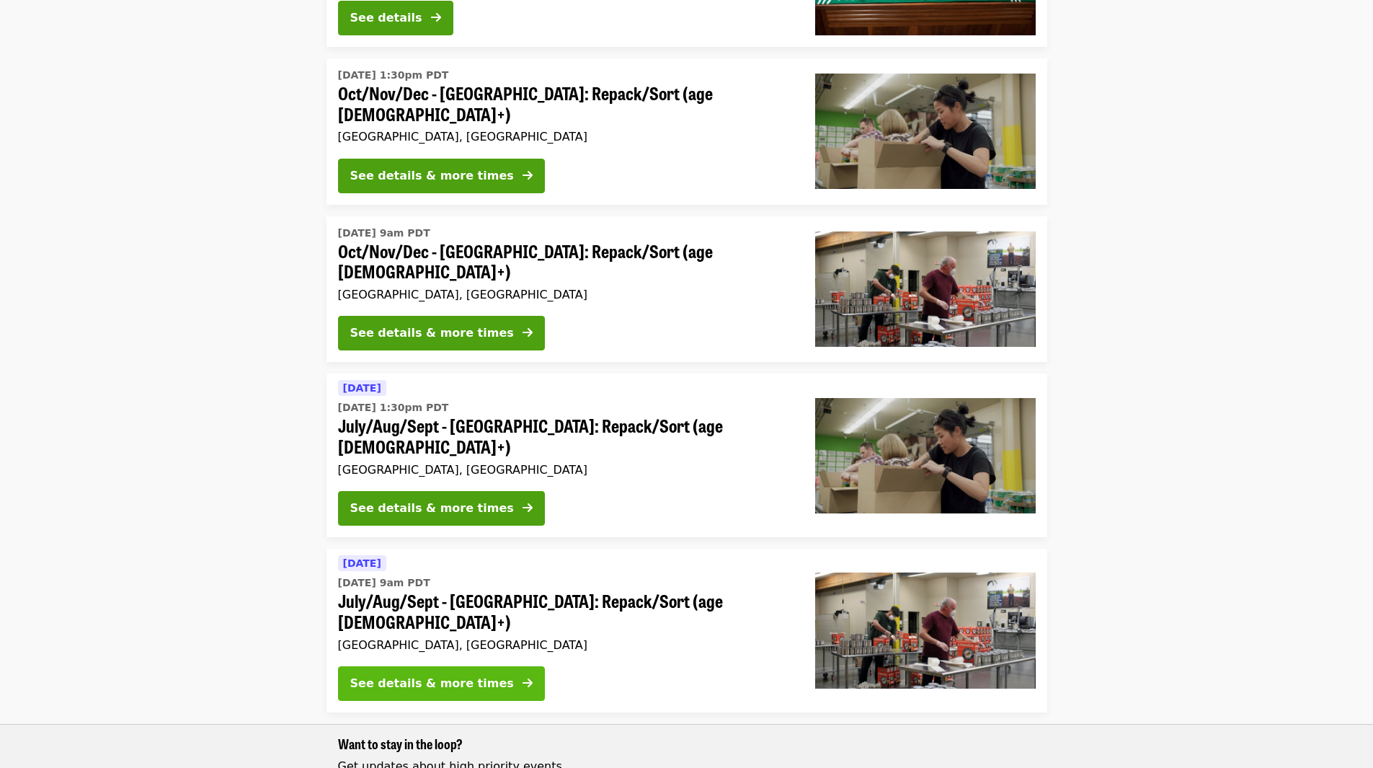
click at [448, 675] on div "See details & more times" at bounding box center [432, 683] width 164 height 17
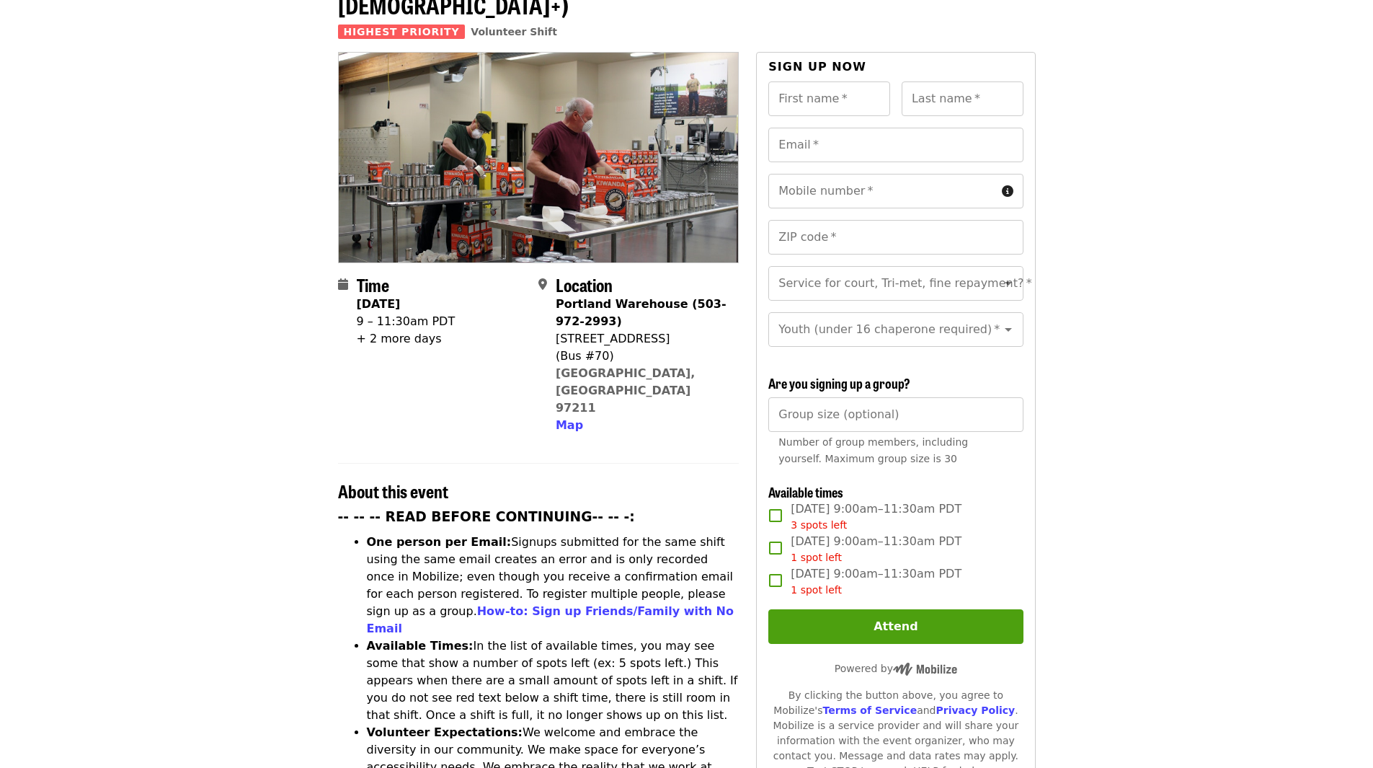
scroll to position [144, 0]
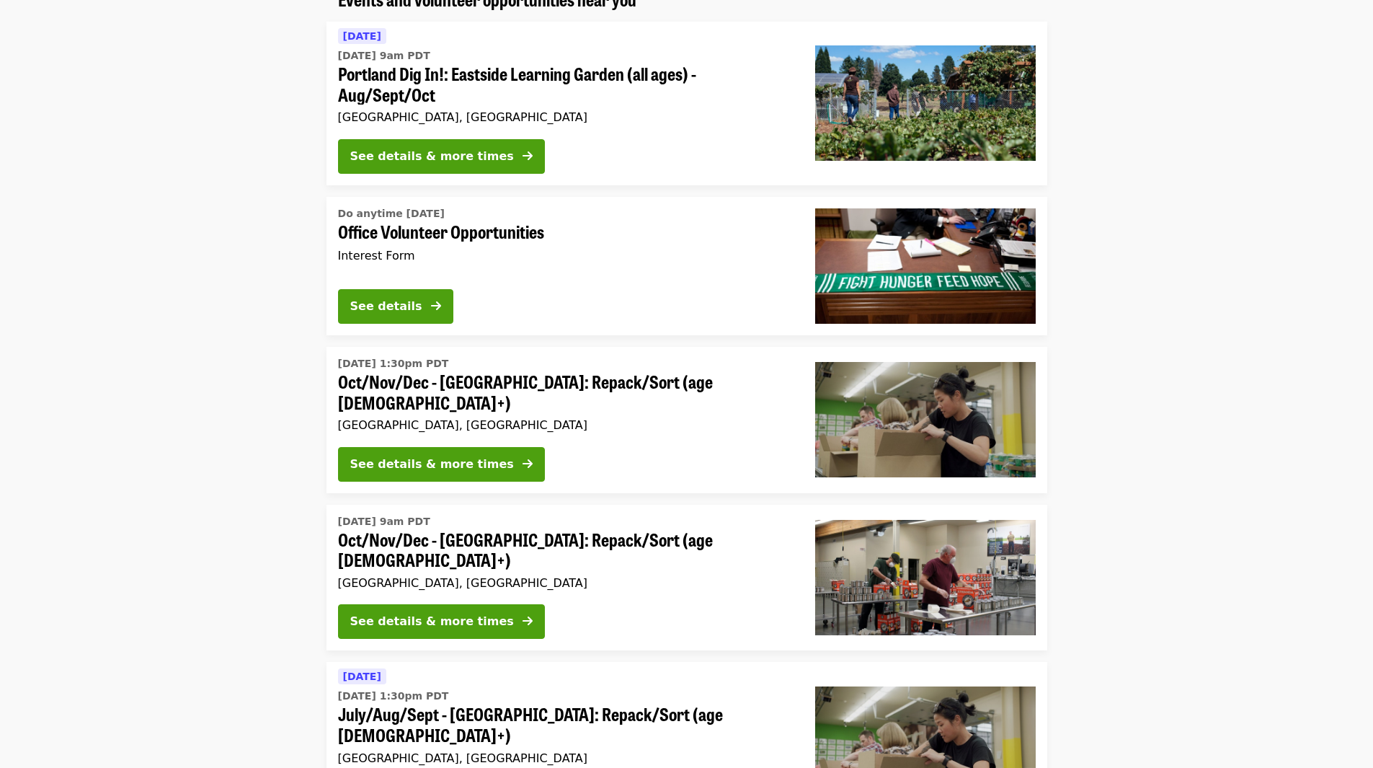
scroll to position [433, 0]
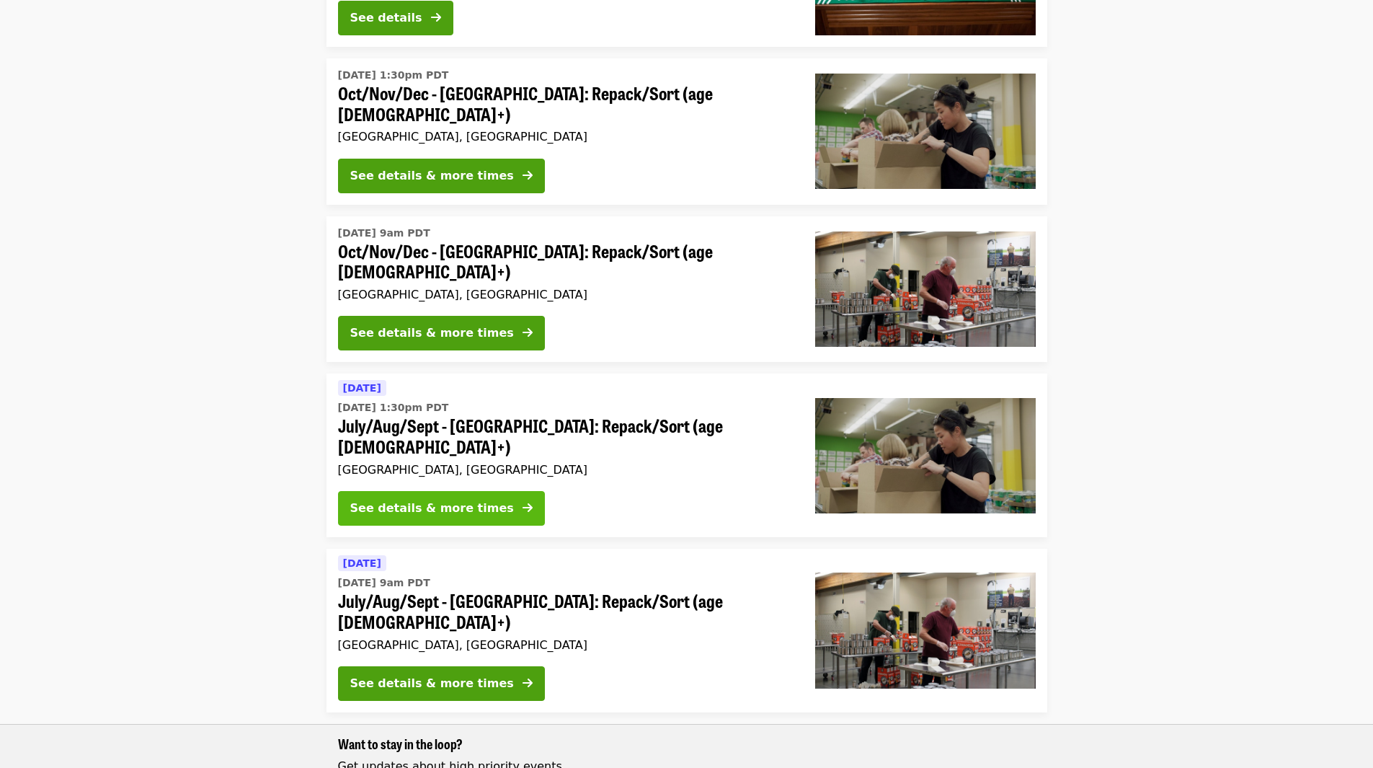
click at [443, 491] on button "See details & more times" at bounding box center [441, 508] width 207 height 35
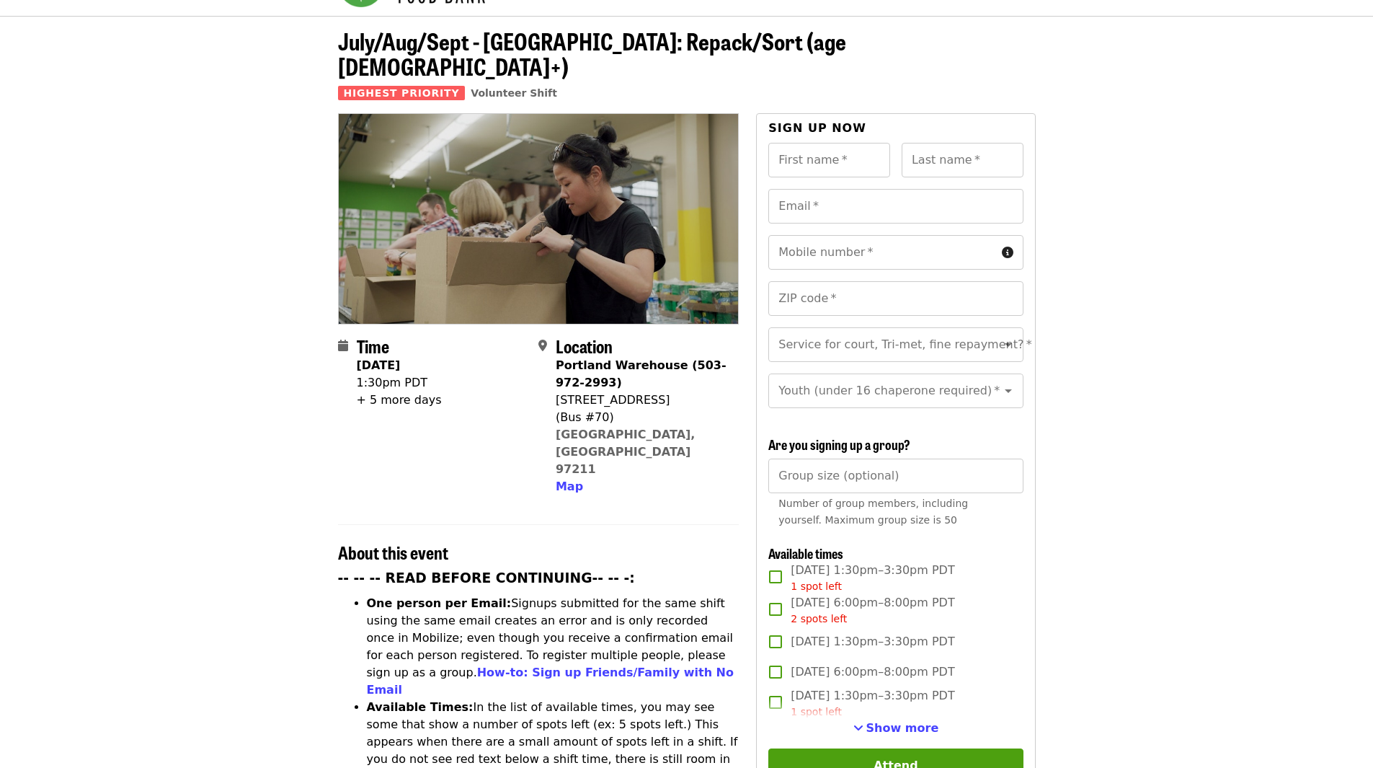
scroll to position [144, 0]
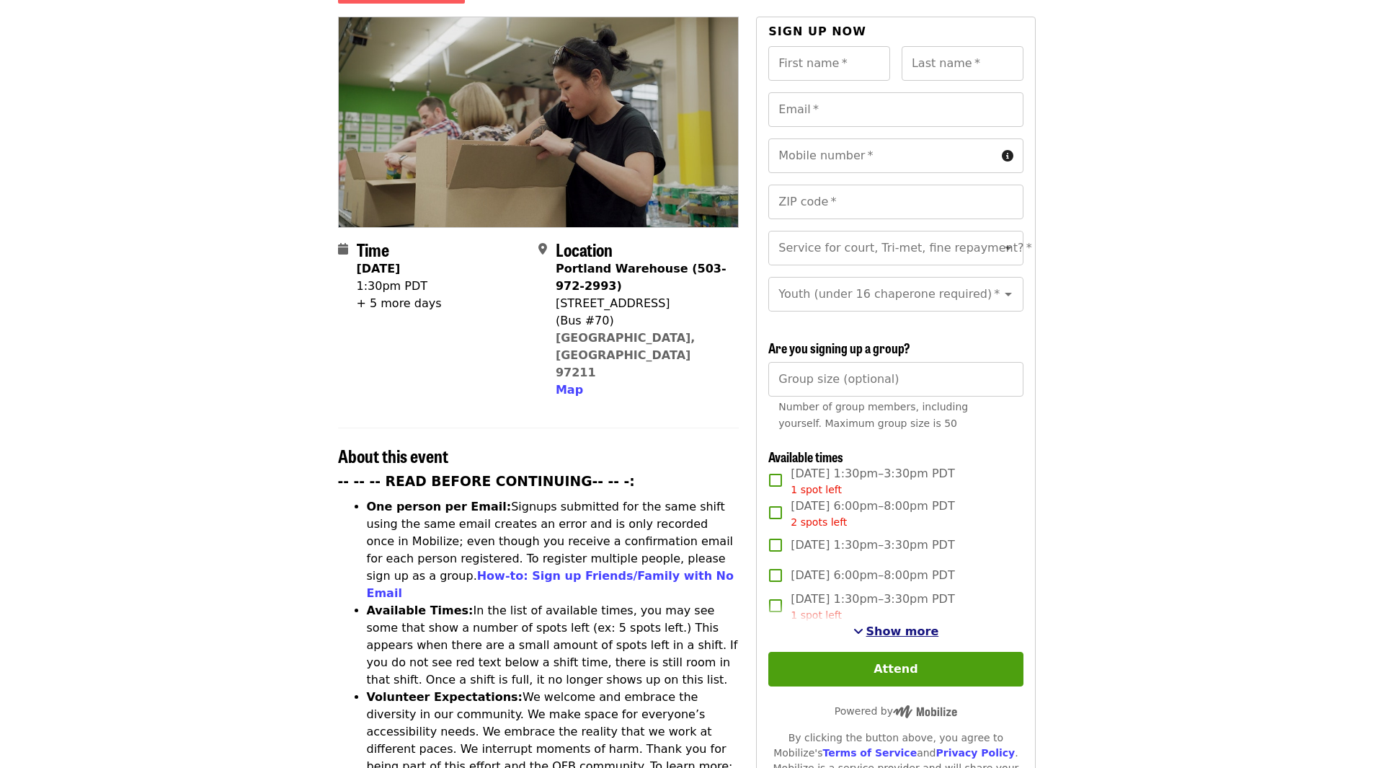
click at [895, 629] on span "Show more" at bounding box center [903, 631] width 73 height 14
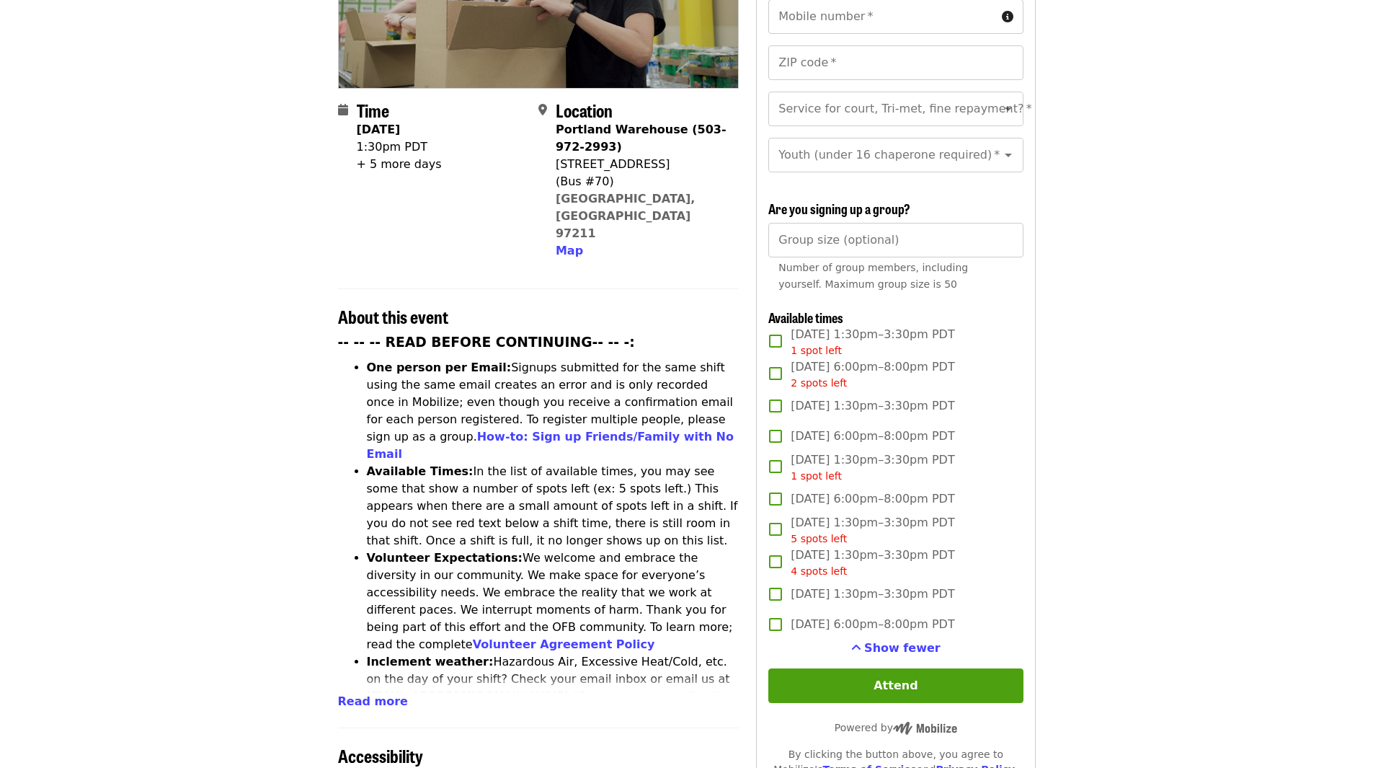
scroll to position [288, 0]
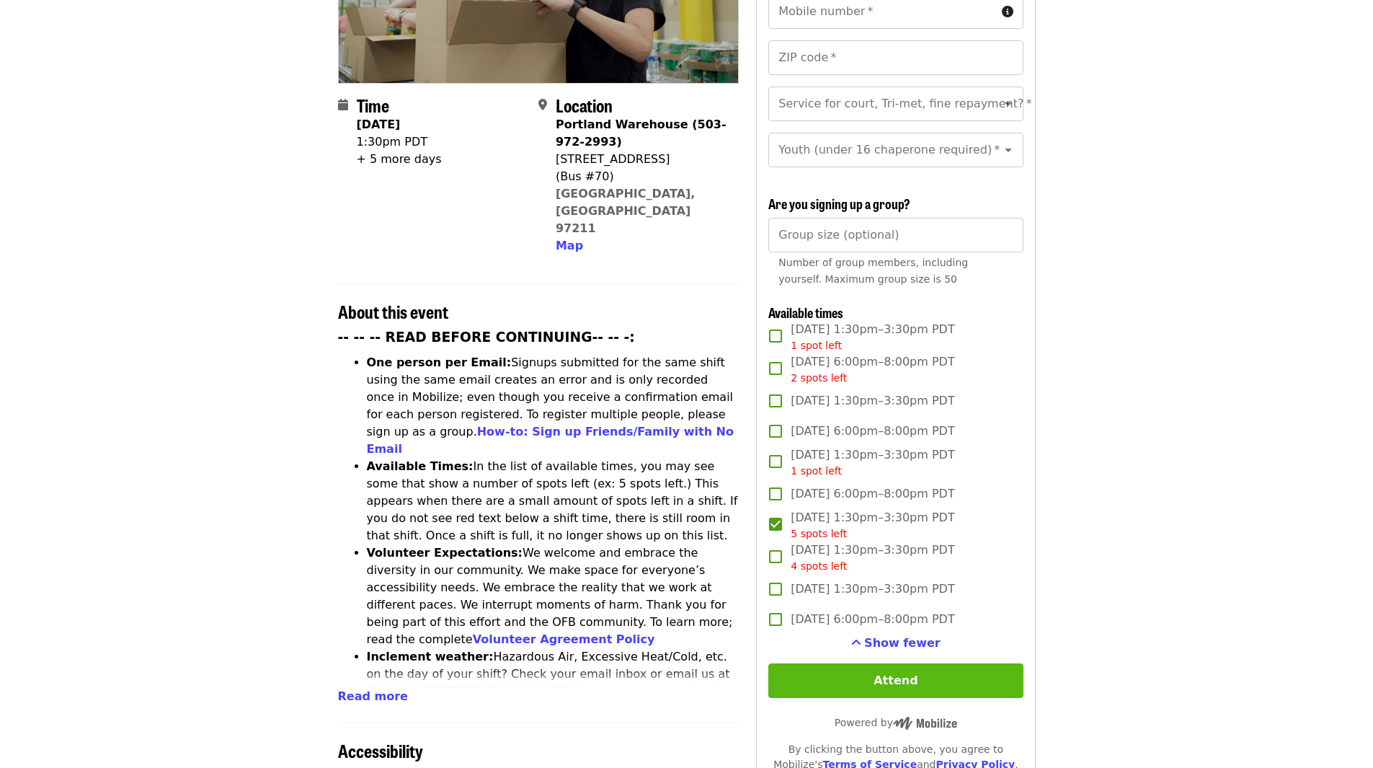
click at [897, 667] on button "Attend" at bounding box center [896, 680] width 254 height 35
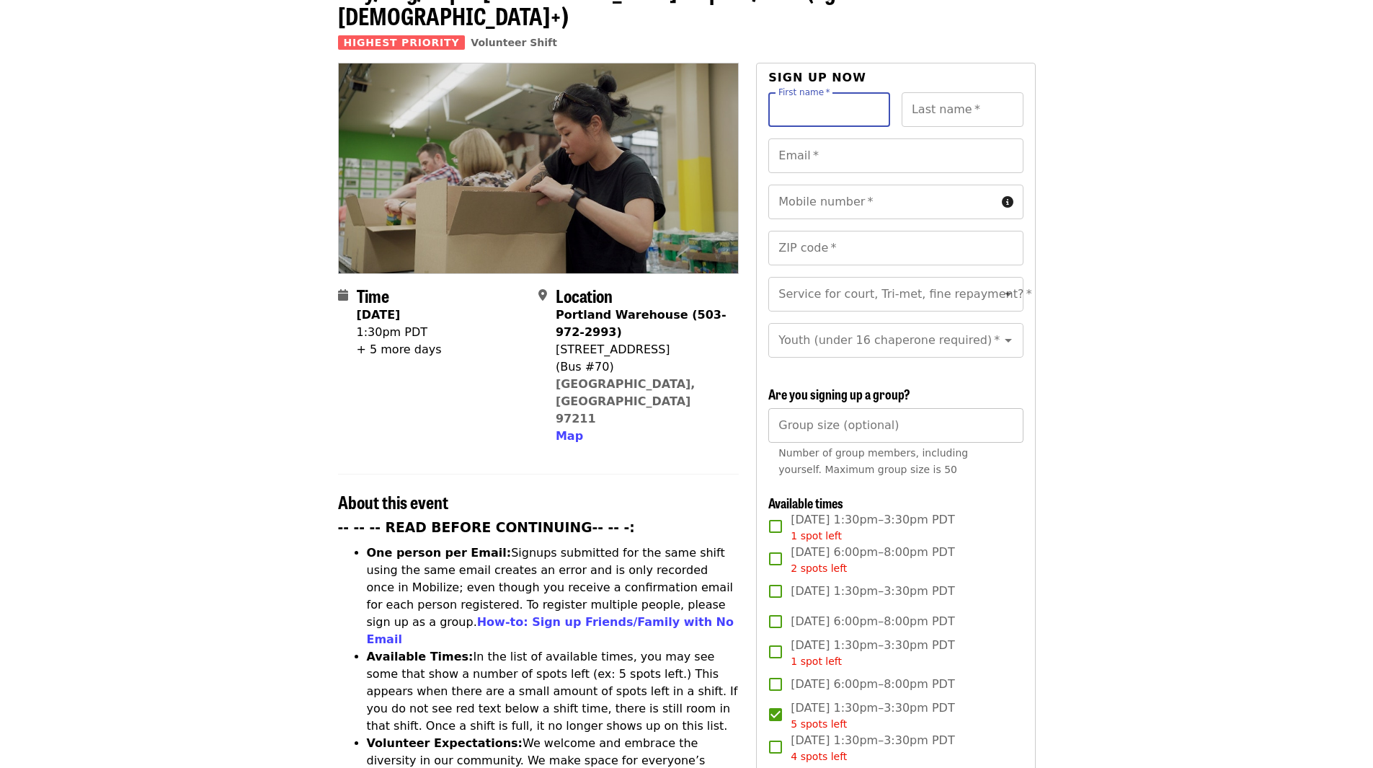
scroll to position [0, 0]
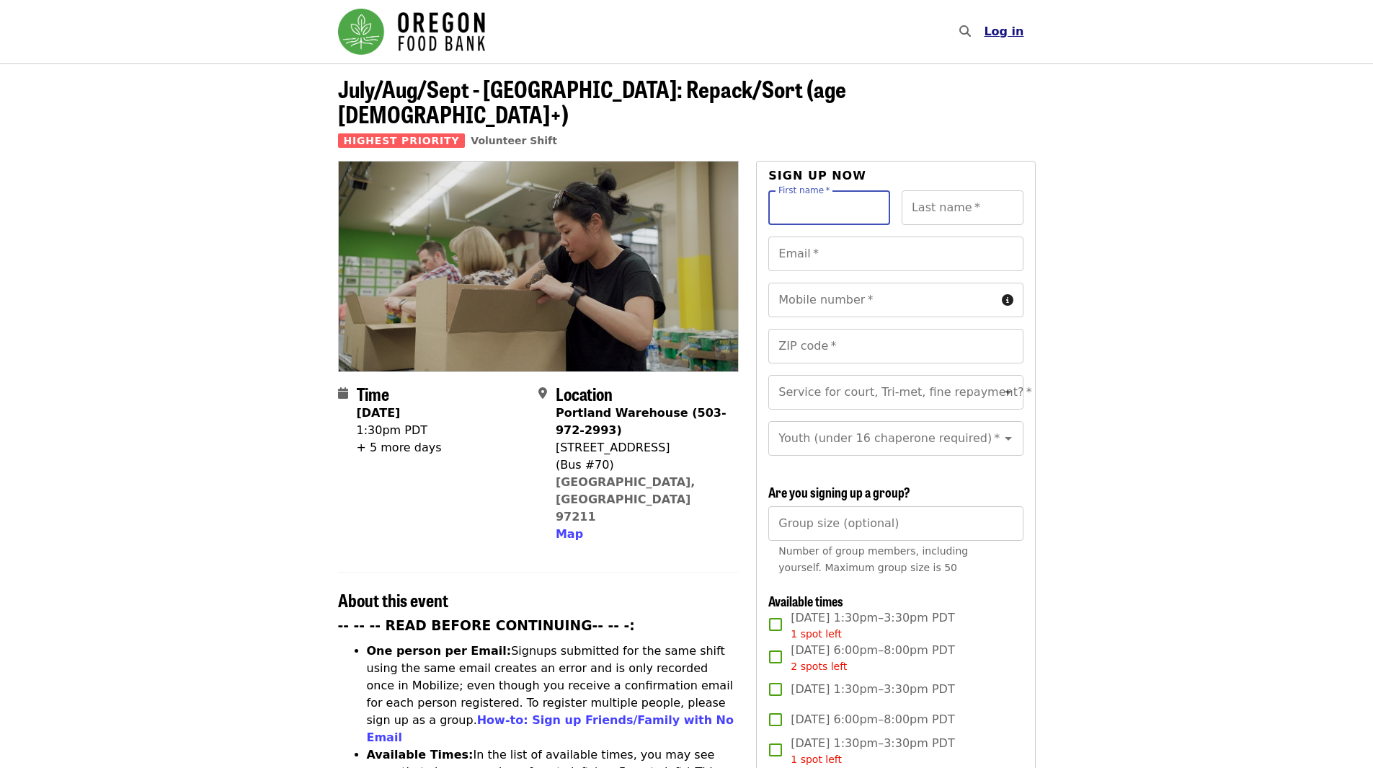
click at [1005, 30] on span "Log in" at bounding box center [1004, 32] width 40 height 14
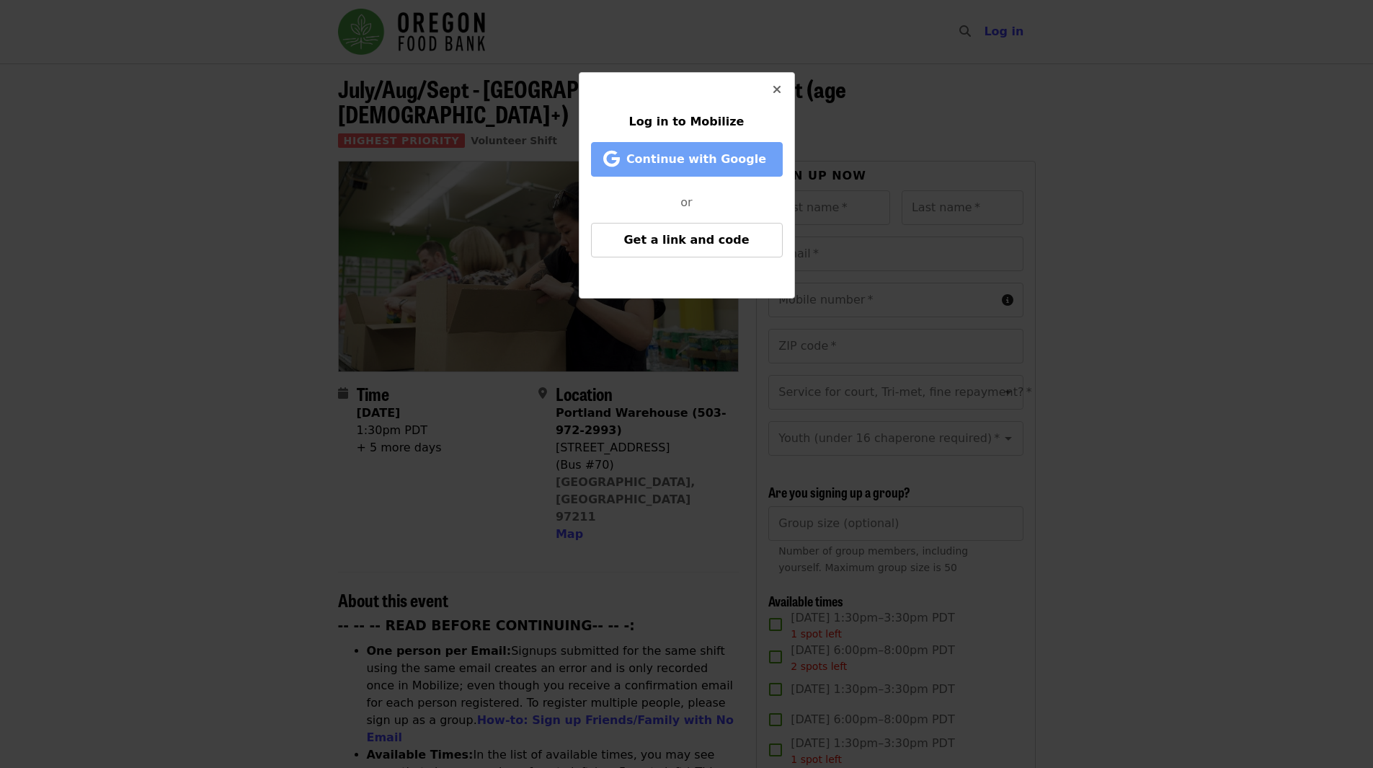
click at [683, 174] on button "Continue with Google" at bounding box center [687, 159] width 192 height 35
